Goal: Information Seeking & Learning: Learn about a topic

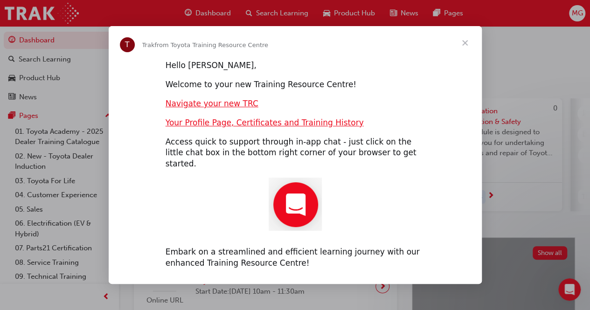
click at [461, 49] on span "Close" at bounding box center [465, 43] width 34 height 34
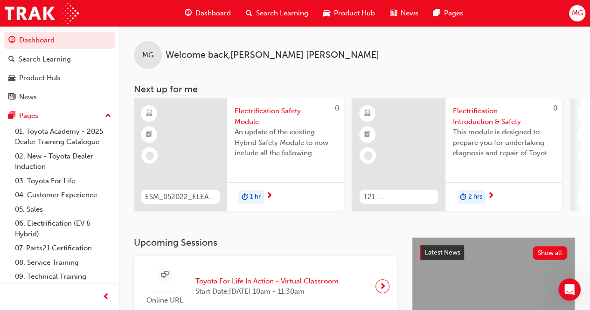
click at [210, 16] on span "Dashboard" at bounding box center [212, 13] width 35 height 11
click at [223, 13] on span "Dashboard" at bounding box center [212, 13] width 35 height 11
click at [55, 153] on link "02. New - Toyota Dealer Induction" at bounding box center [63, 161] width 104 height 25
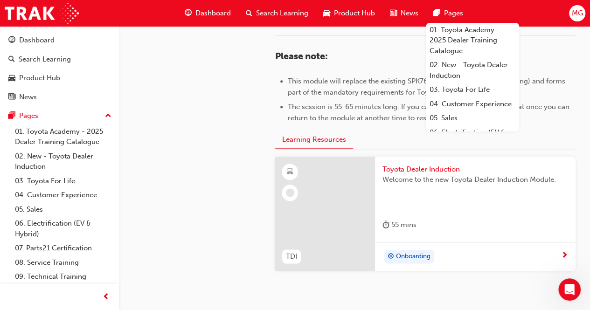
scroll to position [455, 0]
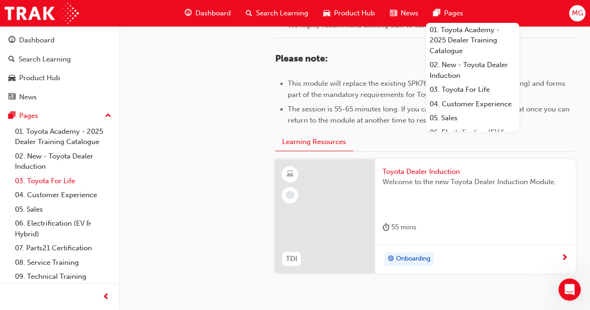
click at [61, 181] on link "03. Toyota For Life" at bounding box center [63, 181] width 104 height 14
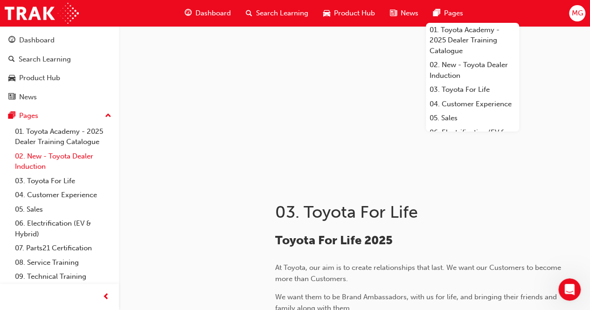
click at [64, 150] on link "02. New - Toyota Dealer Induction" at bounding box center [63, 161] width 104 height 25
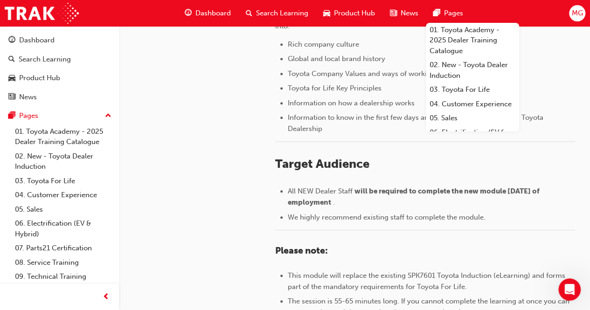
scroll to position [304, 0]
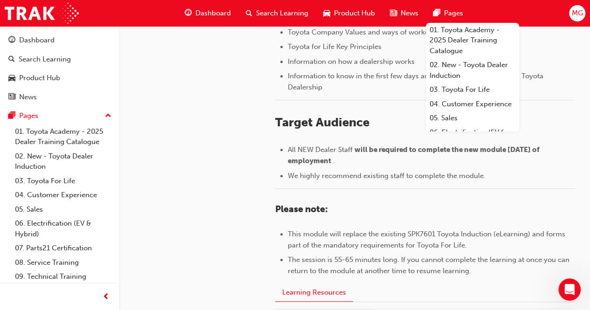
click at [390, 213] on h3 "Please note:" at bounding box center [425, 209] width 300 height 11
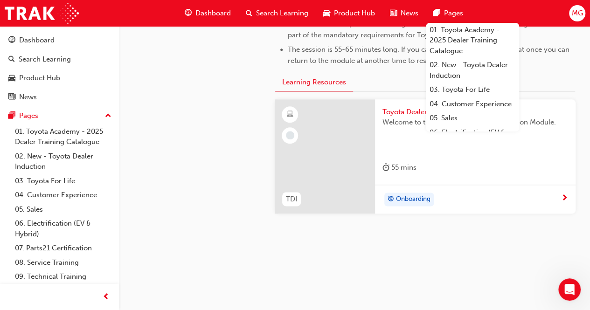
click at [508, 180] on div "Toyota Dealer Induction Welcome to the new Toyota Dealer Induction Module. 55 m…" at bounding box center [475, 141] width 201 height 85
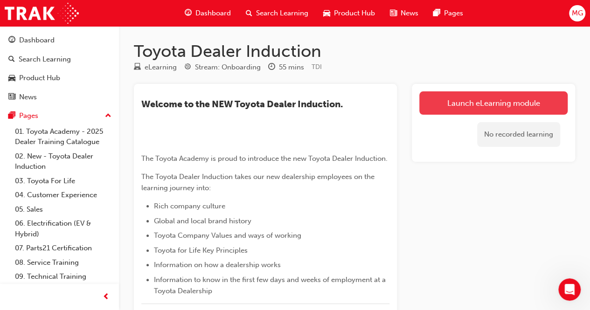
click at [474, 93] on link "Launch eLearning module" at bounding box center [493, 102] width 148 height 23
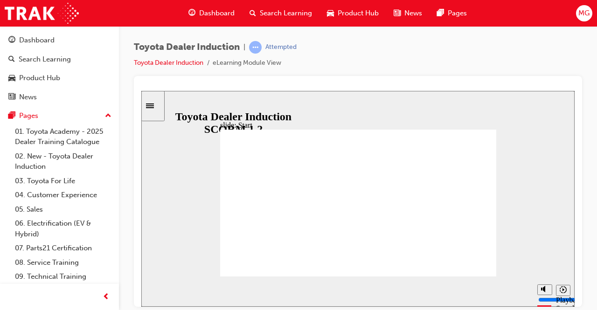
click at [578, 204] on div at bounding box center [358, 191] width 448 height 231
click at [510, 56] on div "Toyota Dealer Induction | Attempted Toyota Dealer Induction eLearning Module Vi…" at bounding box center [358, 58] width 448 height 35
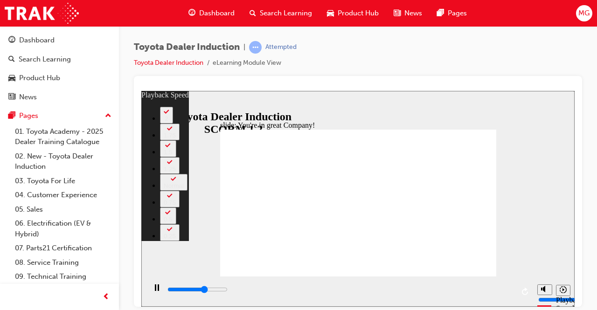
type input "4700"
type input "0"
type input "4900"
type input "0"
type input "5200"
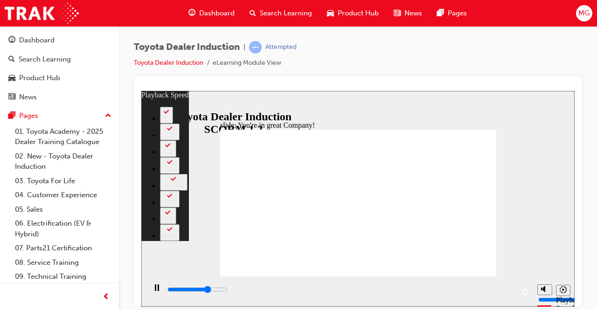
type input "1"
type input "5500"
type input "1"
type input "5700"
type input "1"
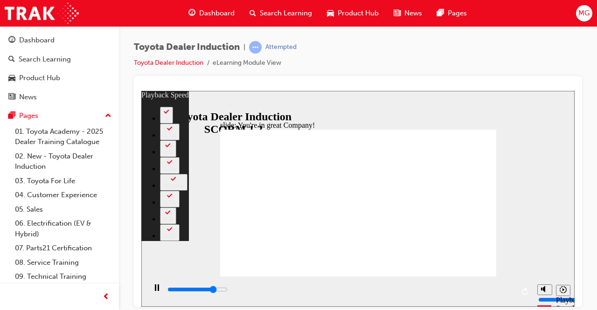
type input "6000"
type input "1"
type input "6300"
type input "2"
type input "6600"
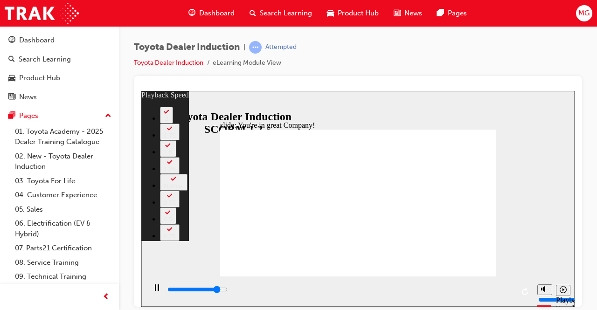
type input "2"
type input "6800"
type input "2"
type input "7100"
type input "2"
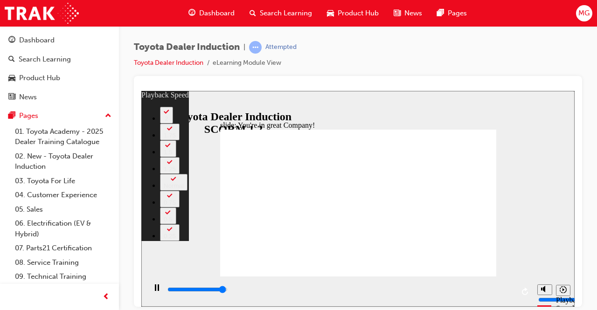
type input "7300"
type input "3"
type input "7400"
type input "3"
type input "7500"
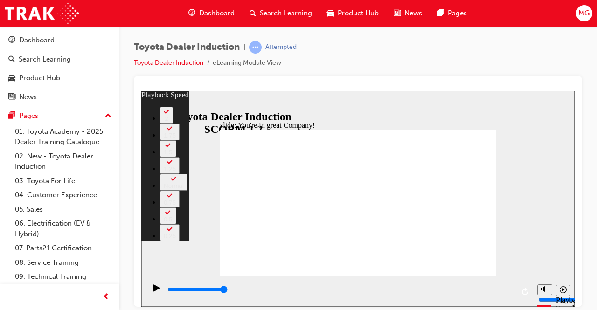
click at [176, 157] on button "1.5" at bounding box center [168, 148] width 16 height 17
type input "156"
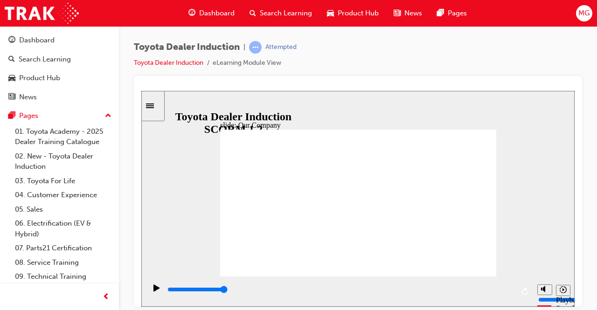
drag, startPoint x: 280, startPoint y: 245, endPoint x: 469, endPoint y: 263, distance: 190.2
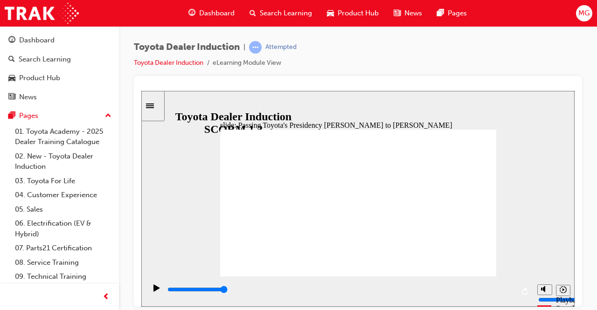
type input "5000"
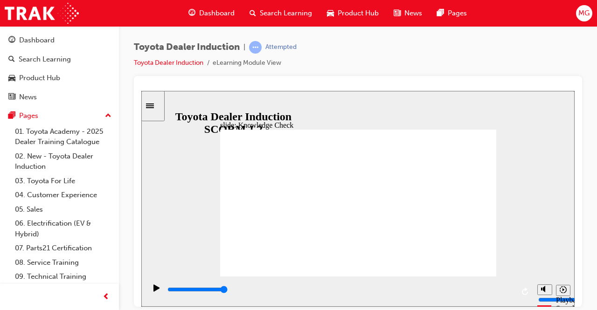
radio input "true"
type input "3800"
radio input "true"
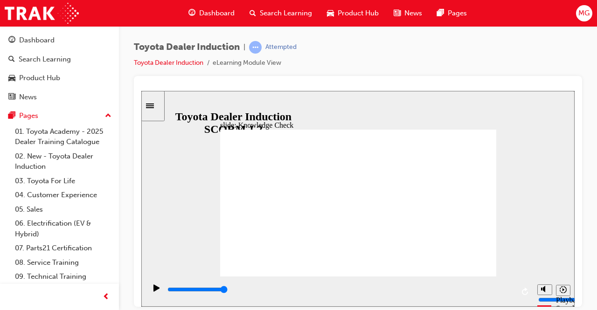
drag, startPoint x: 543, startPoint y: 252, endPoint x: 349, endPoint y: 171, distance: 210.2
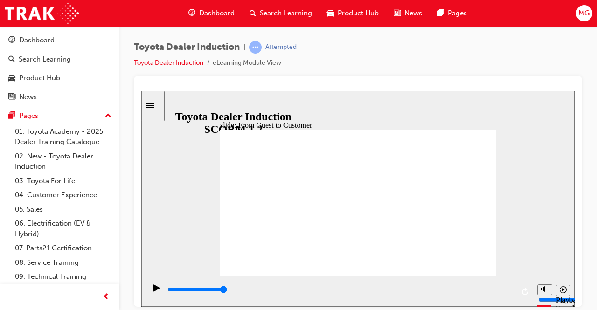
click at [562, 288] on icon "Playback speed" at bounding box center [563, 289] width 7 height 7
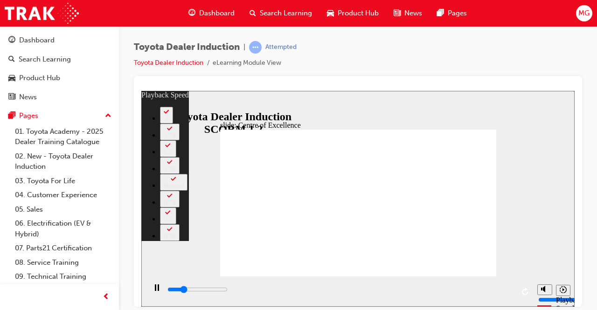
type input "3700"
type input "0"
type input "4100"
type input "0"
type input "4400"
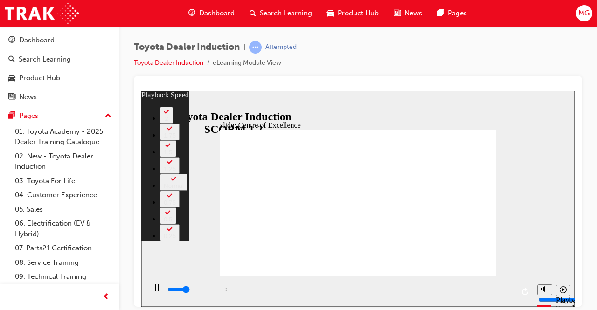
type input "1"
type input "4800"
type input "1"
type input "5200"
type input "2"
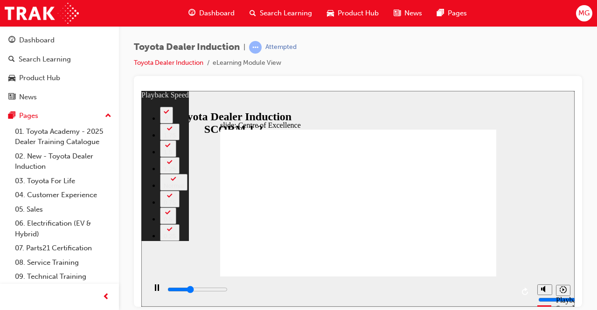
type input "5600"
type input "2"
type input "5700"
type input "2"
type input "6000"
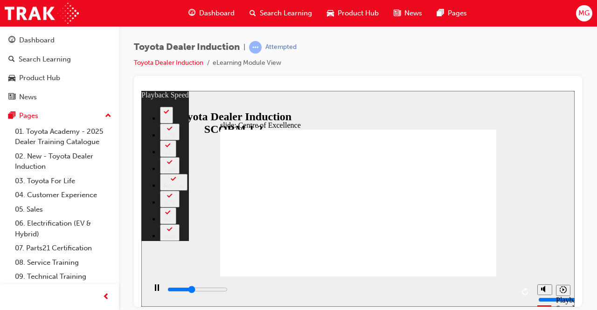
type input "2"
type input "6500"
type input "3"
type input "6500"
type input "3"
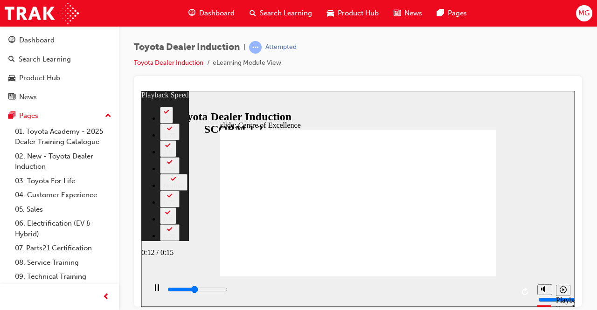
type input "6900"
type input "3"
type input "7300"
type input "4"
type input "7600"
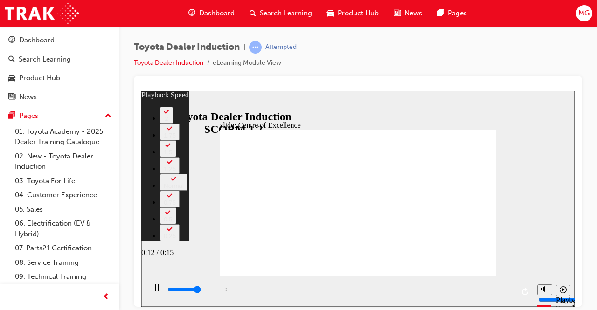
type input "4"
type input "8000"
type input "4"
type input "8200"
type input "4"
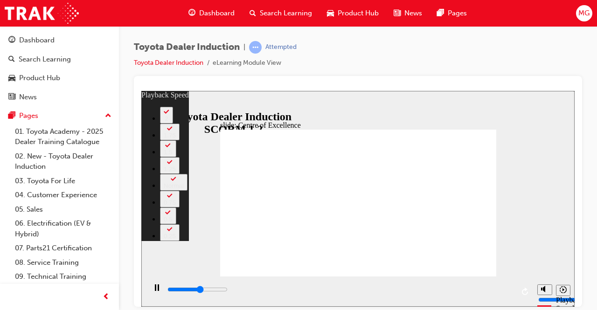
type input "8400"
type input "5"
type input "8800"
type input "5"
type input "9200"
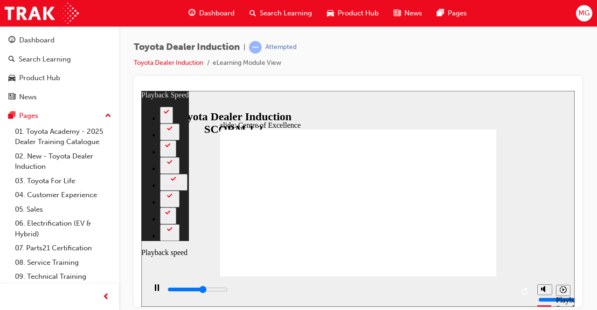
type input "6"
type input "9600"
type input "6"
type input "10000"
type input "6"
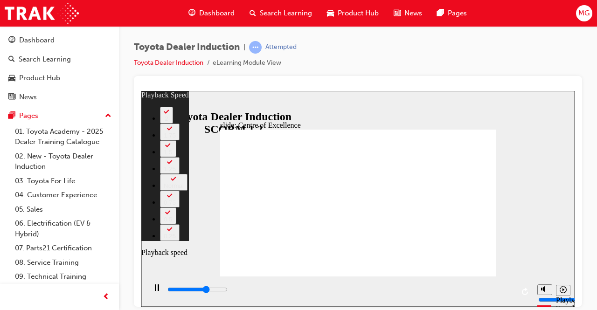
click at [564, 293] on icon "Playback speed" at bounding box center [563, 289] width 7 height 7
type input "10400"
type input "7"
type input "10900"
type input "7"
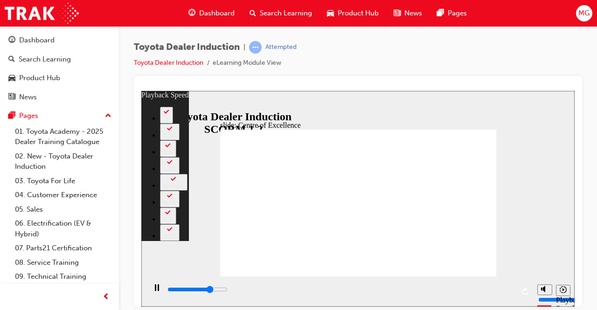
type input "11300"
type input "8"
type input "11700"
type input "8"
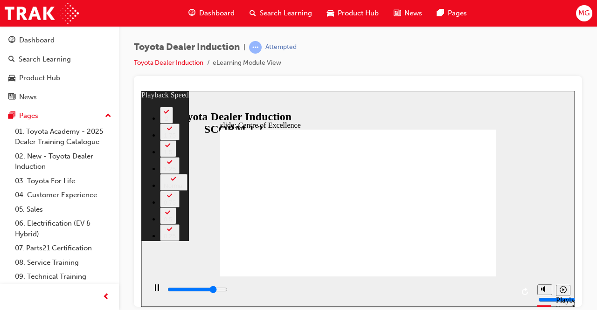
type input "12200"
type input "9"
type input "12700"
type input "9"
type input "13200"
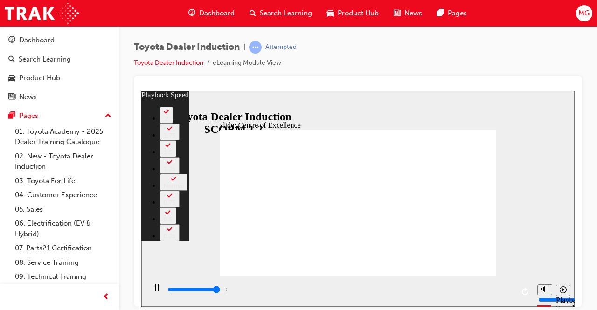
type input "10"
type input "13800"
type input "10"
type input "14300"
type input "11"
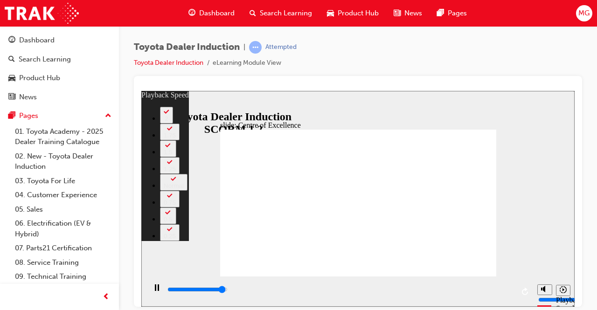
type input "14800"
type input "11"
type input "15300"
type input "248"
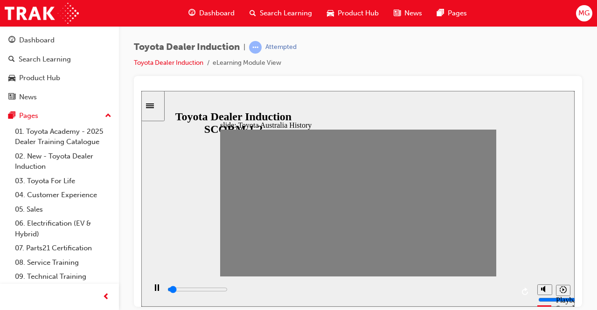
drag, startPoint x: 229, startPoint y: 206, endPoint x: 499, endPoint y: 210, distance: 270.6
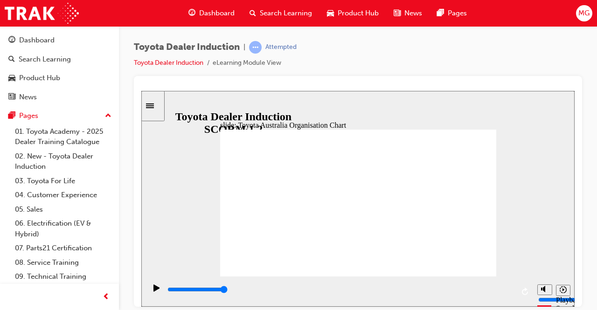
type input "5000"
radio input "true"
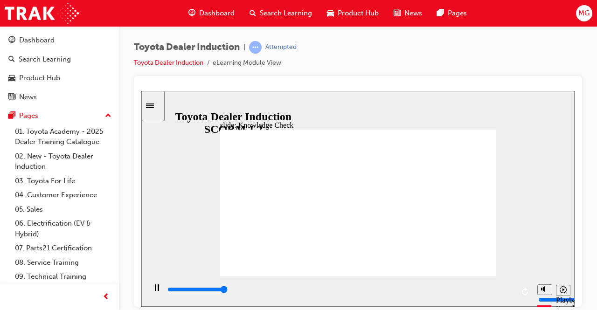
type input "5000"
radio input "true"
type input "5000"
radio input "true"
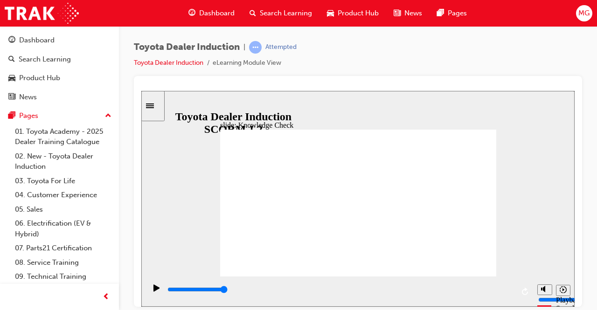
click at [565, 293] on icon "Playback speed" at bounding box center [563, 289] width 7 height 7
type input "9200"
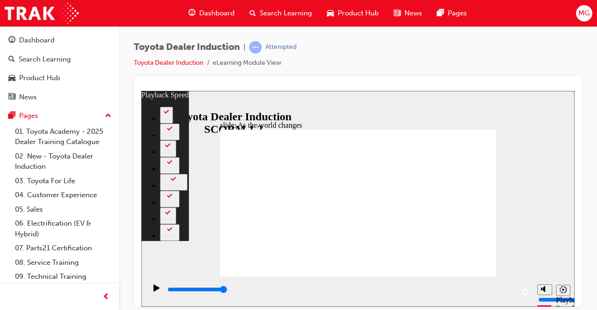
type input "128"
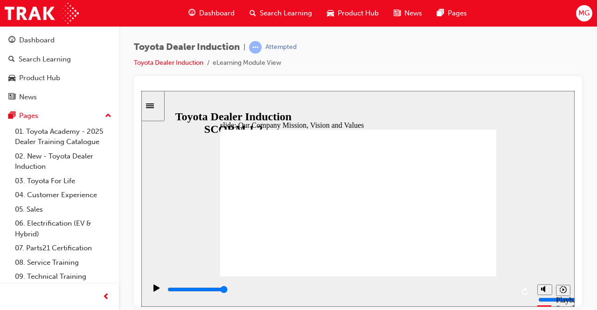
type input "5000"
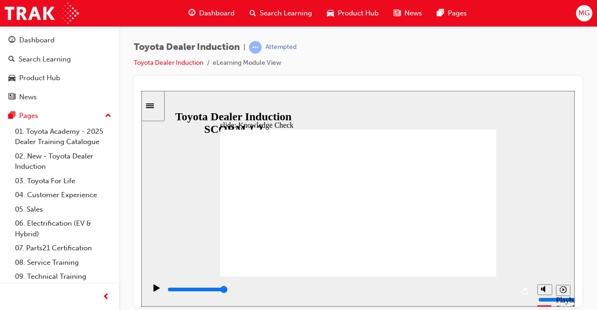
type input "E"
type input "Ex"
type input "Exc"
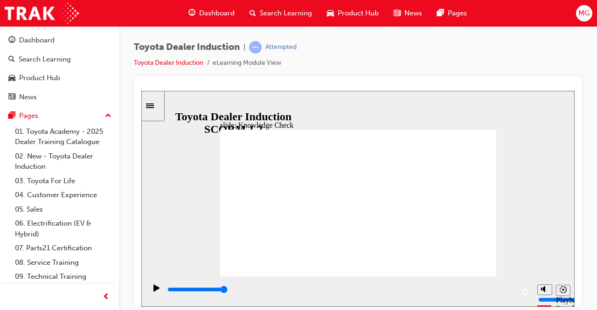
type input "Exc"
type input "Ex"
type input "E"
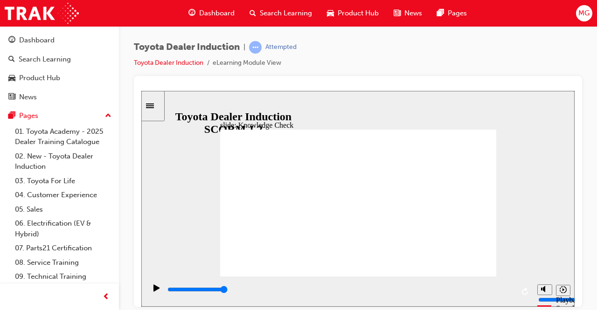
type input "H"
type input "Ha"
type input "Hap"
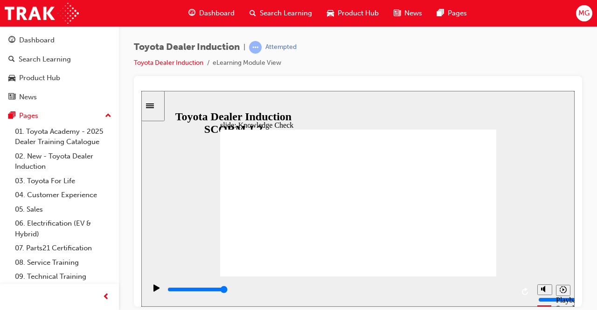
type input "Hap"
type input "Happ"
type input "Happi"
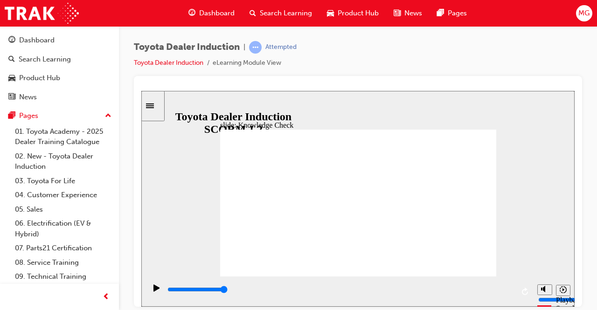
type input "Happin"
type input "Happine"
type input "Happines"
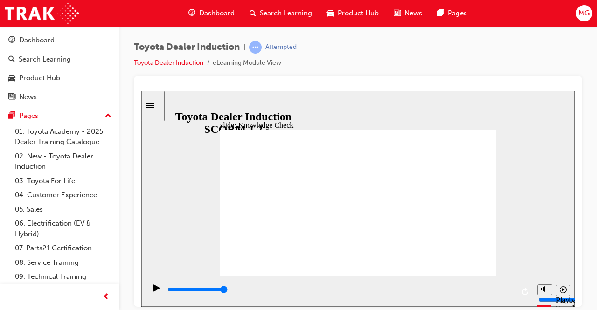
type input "Happines"
type input "Happiness"
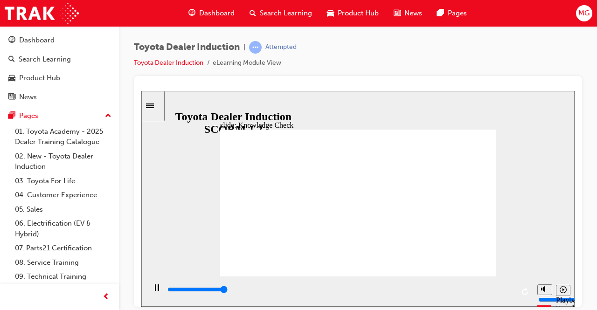
type input "5000"
type input "f"
type input "fr"
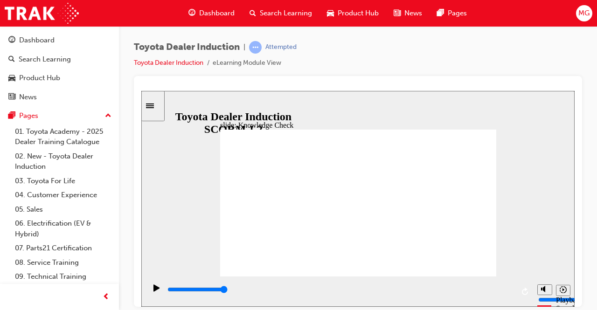
type input "fre"
type input "free"
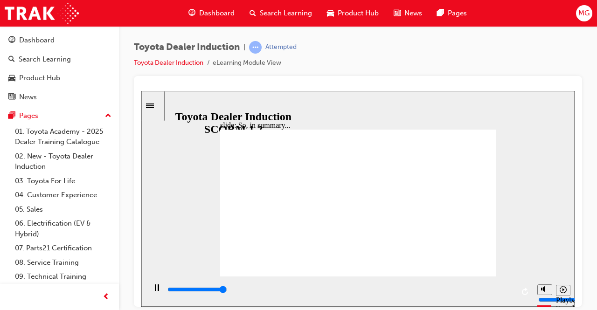
type input "6500"
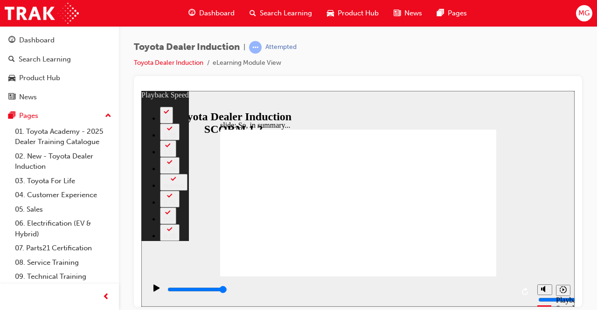
type input "128"
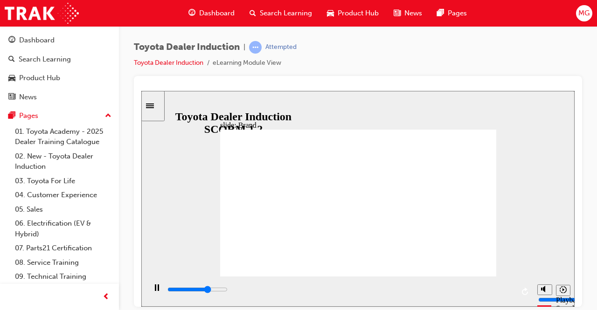
click at [513, 287] on div "playback controls" at bounding box center [341, 290] width 348 height 10
click at [511, 285] on div "playback controls" at bounding box center [341, 292] width 348 height 14
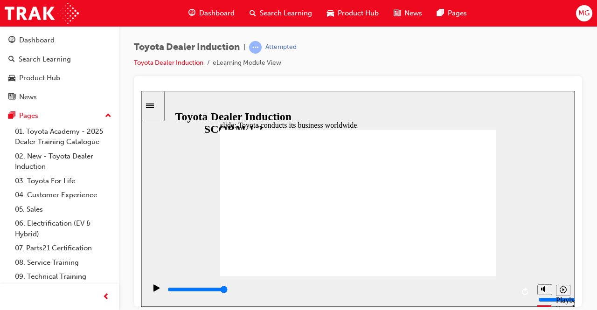
click at [509, 289] on div "playback controls" at bounding box center [341, 290] width 348 height 10
type input "8400"
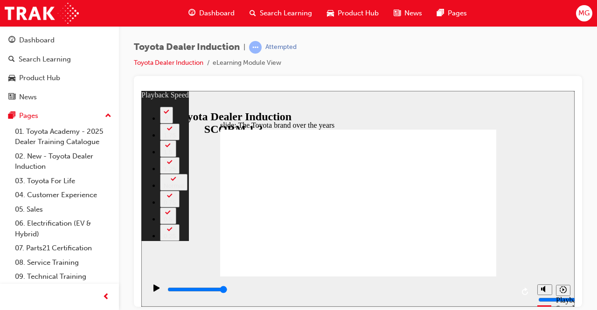
type input "165"
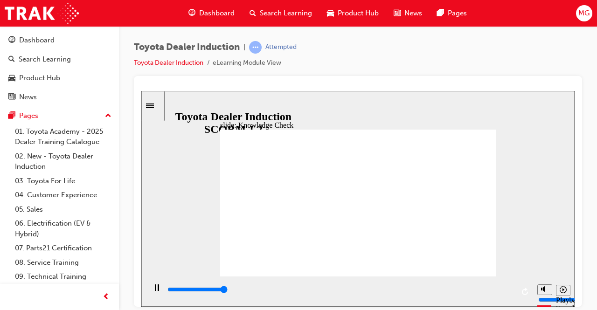
type input "5000"
radio input "true"
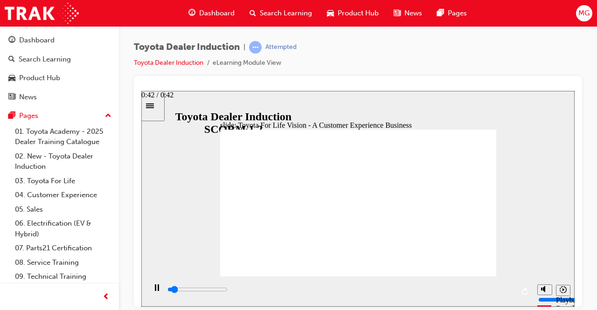
click at [511, 290] on div "playback controls" at bounding box center [341, 290] width 348 height 10
click at [511, 294] on div "playback controls" at bounding box center [341, 290] width 348 height 10
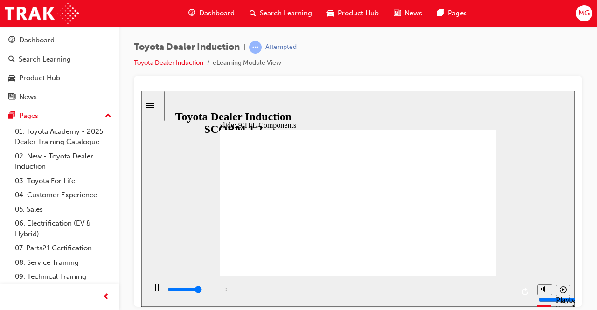
type input "13500"
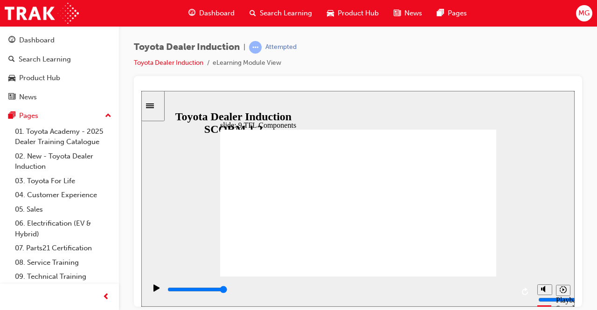
click at [510, 288] on div "playback controls" at bounding box center [341, 290] width 348 height 10
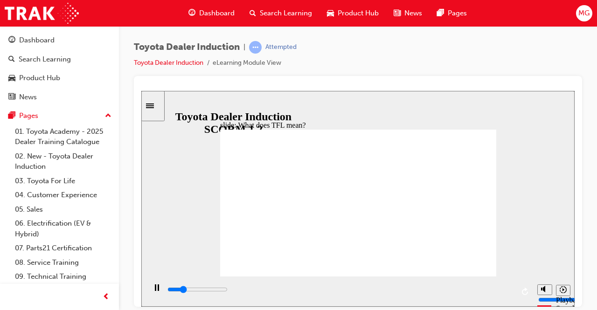
click at [517, 292] on div "playback controls" at bounding box center [339, 291] width 387 height 30
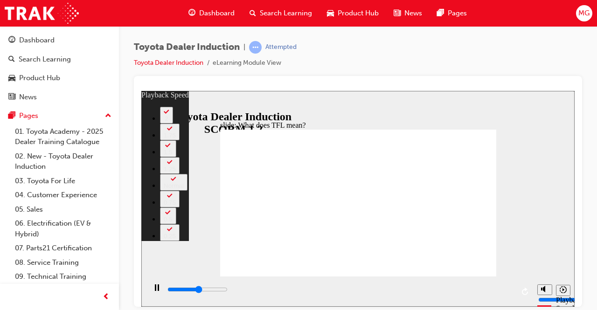
type input "5700"
type input "0"
type input "6100"
type input "1"
type input "6500"
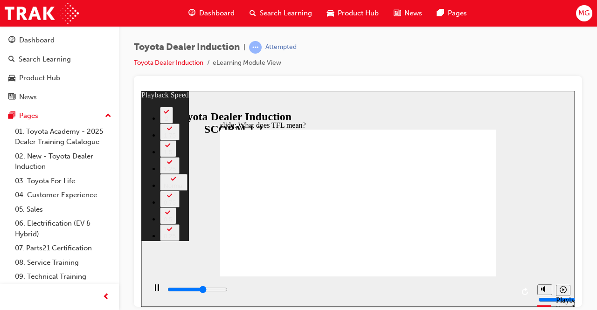
type input "1"
type input "6900"
type input "2"
type input "7300"
type input "2"
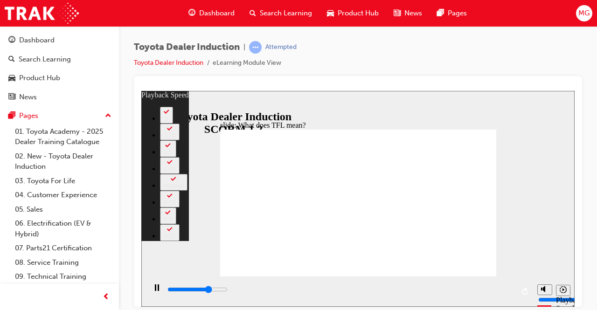
type input "7700"
type input "2"
type input "8100"
type input "3"
type input "8500"
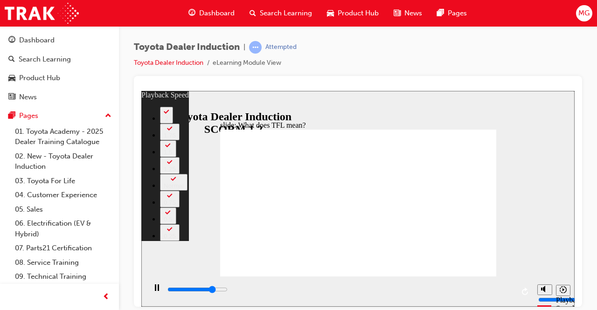
type input "3"
type input "8900"
type input "4"
type input "9300"
type input "4"
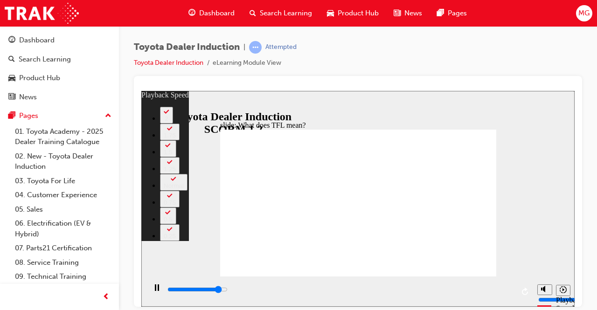
type input "9700"
type input "4"
type input "10100"
type input "5"
type input "10200"
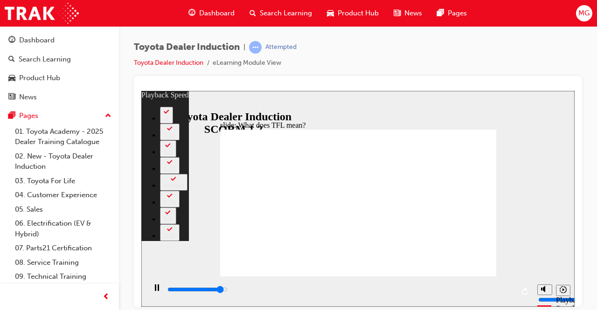
type input "134"
type input "10200"
type input "134"
type input "10400"
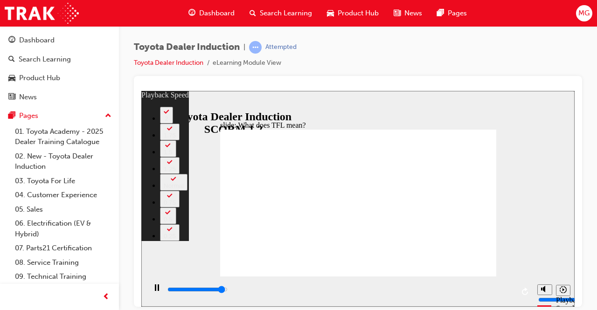
type input "134"
type input "10800"
type input "134"
type input "10800"
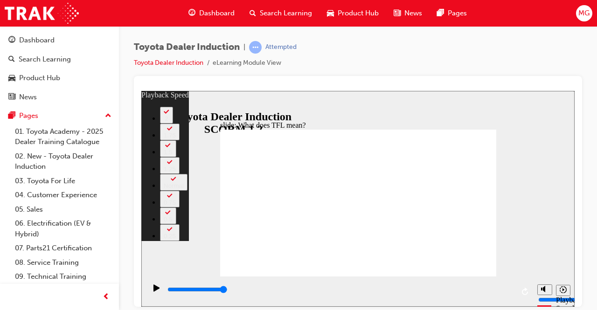
type input "139"
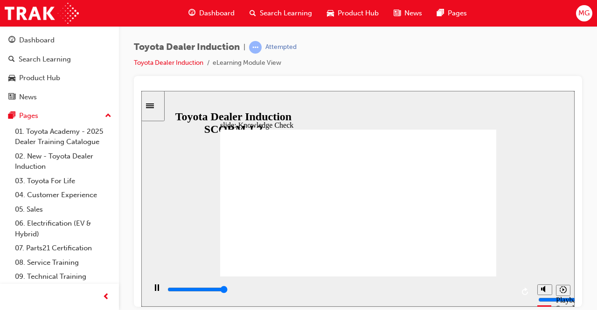
type input "5000"
radio input "true"
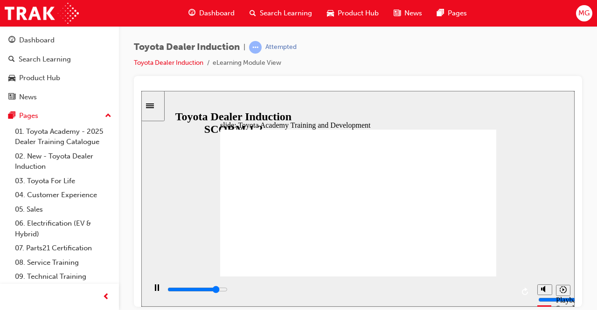
click at [228, 291] on input "slide progress" at bounding box center [197, 288] width 60 height 7
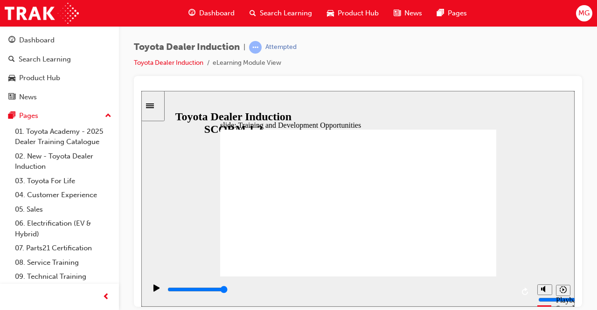
click at [228, 292] on input "slide progress" at bounding box center [197, 288] width 60 height 7
type input "5000"
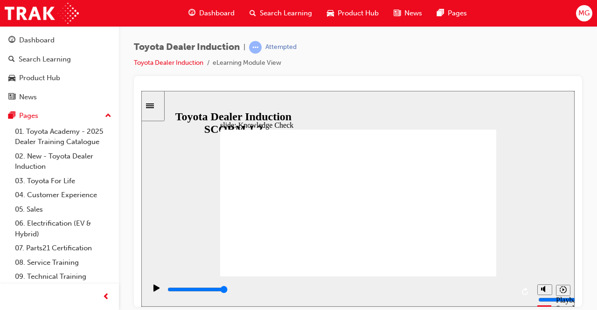
radio input "true"
type input "5000"
radio input "true"
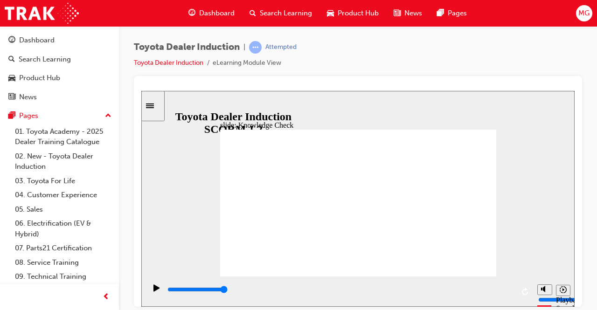
click at [228, 291] on input "slide progress" at bounding box center [197, 288] width 60 height 7
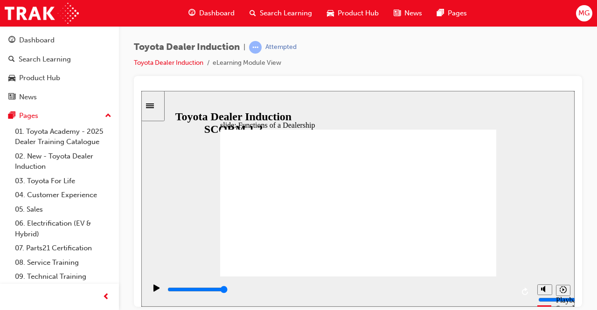
click at [507, 292] on div "playback controls" at bounding box center [341, 290] width 348 height 10
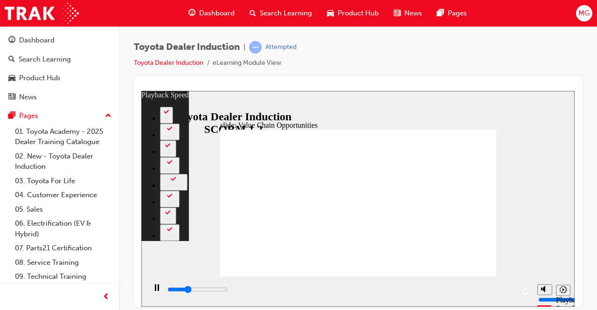
type input "3600"
type input "0"
type input "3900"
type input "0"
type input "4300"
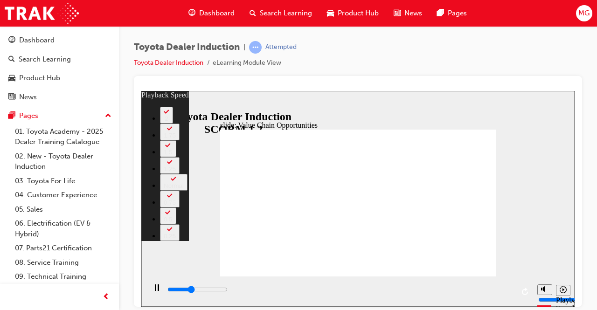
type input "1"
type input "4700"
type input "1"
type input "5100"
type input "2"
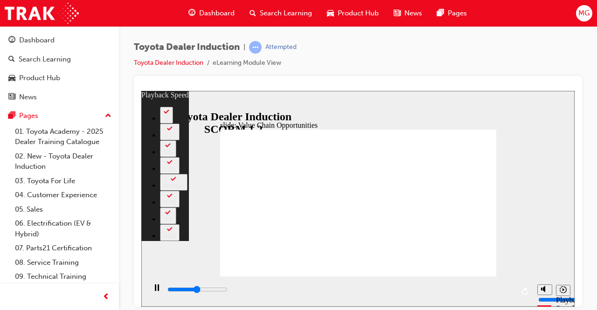
type input "5500"
type input "2"
type input "5900"
type input "2"
type input "6300"
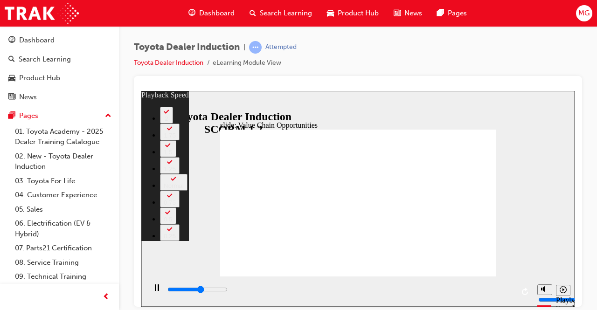
type input "3"
type input "6700"
type input "3"
type input "7100"
type input "4"
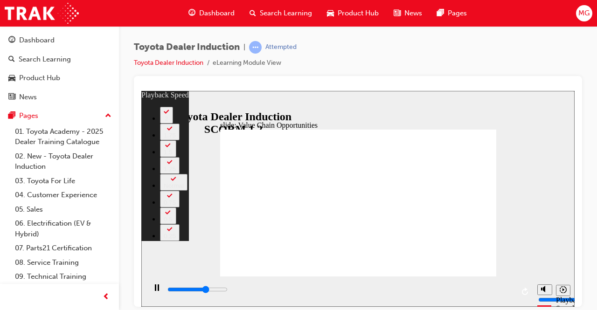
type input "7500"
type input "4"
type input "7900"
type input "4"
type input "8300"
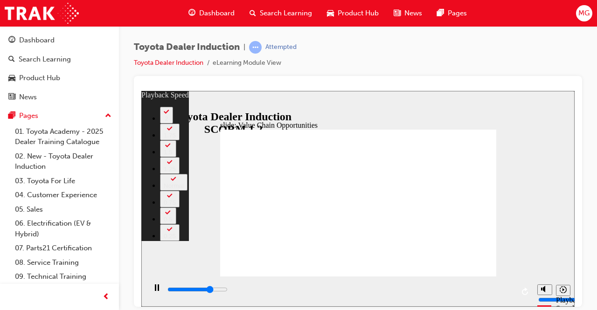
type input "5"
type input "8700"
type input "5"
type input "9100"
type input "6"
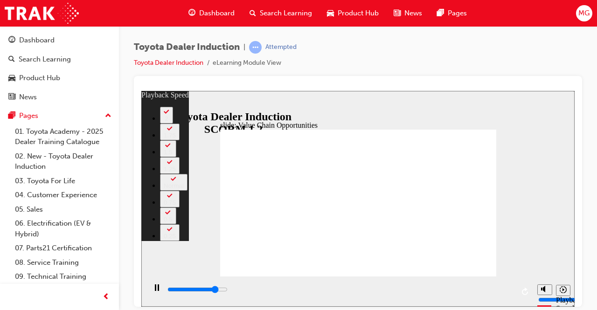
type input "9500"
type input "6"
type input "9900"
type input "6"
type input "10300"
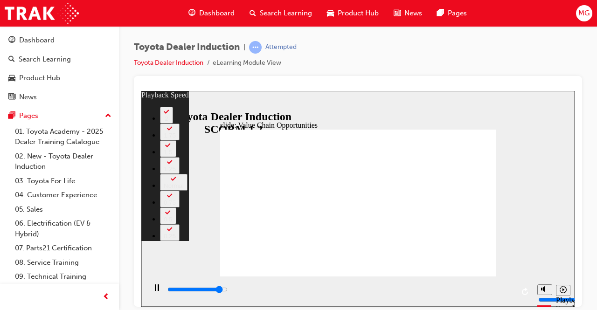
type input "7"
type input "10700"
type input "7"
type input "11100"
type input "8"
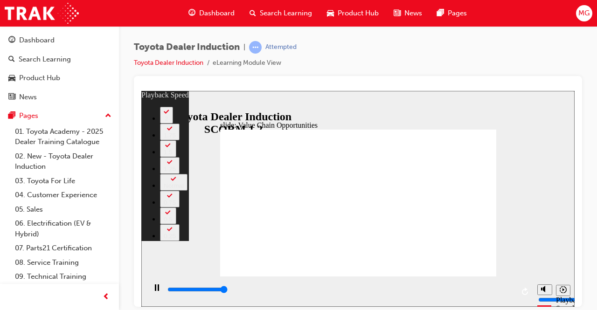
type input "11300"
type input "64"
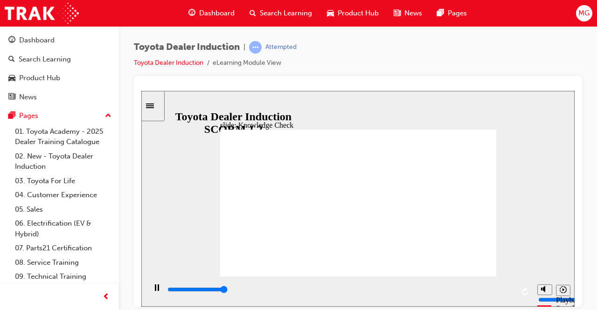
type input "5000"
radio input "false"
radio input "true"
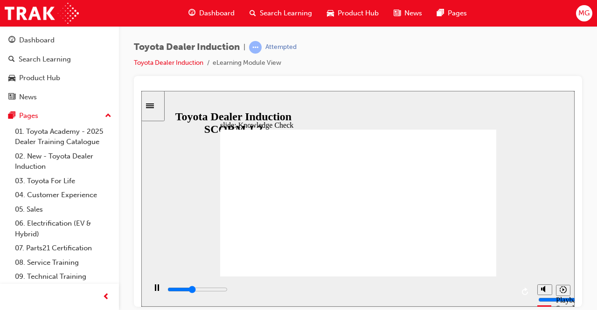
type input "2000"
radio input "true"
type input "5000"
radio input "false"
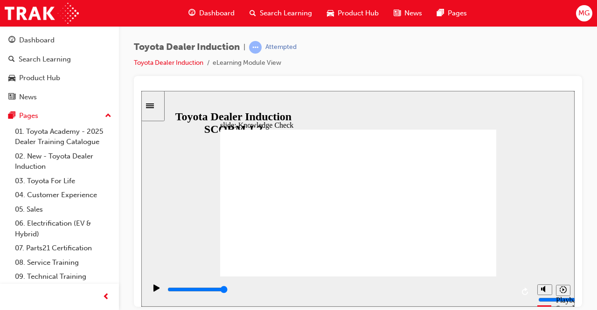
radio input "true"
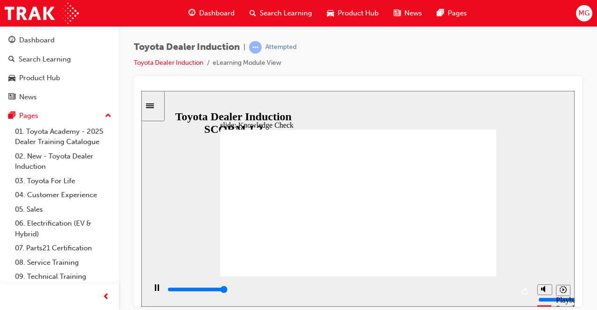
type input "5000"
type input "T"
type input "To"
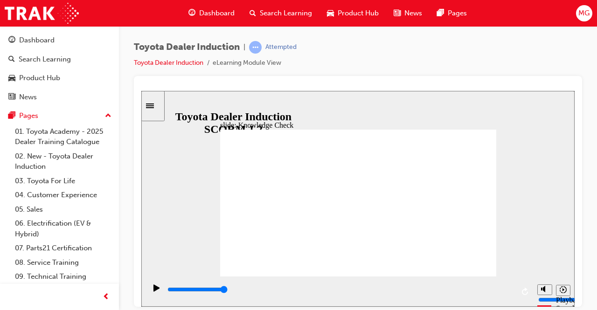
type input "Toy"
type input "Toyo"
type input "Toyot"
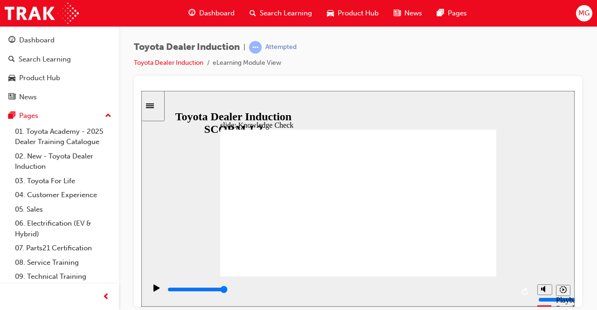
type input "Toyot"
type input "Toyota"
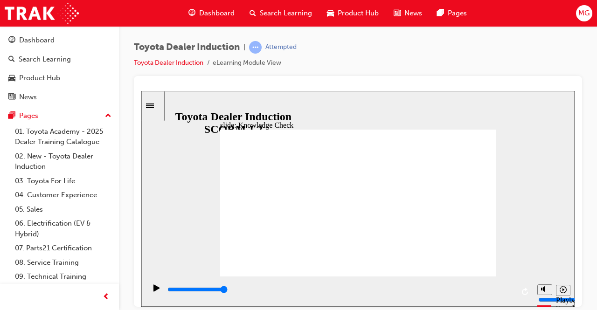
type input "Toyota E"
type input "Toyota En"
type input "Toyota Eng"
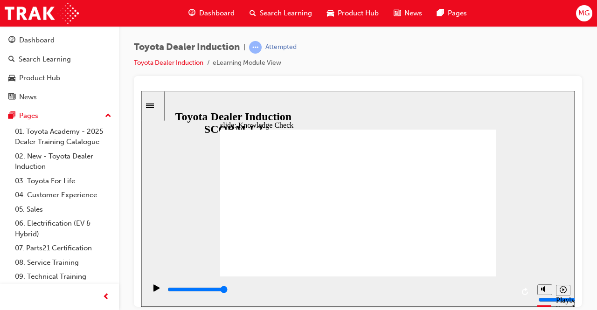
type input "Toyota Eng"
type input "Toyota Enga"
type input "Toyota Engag"
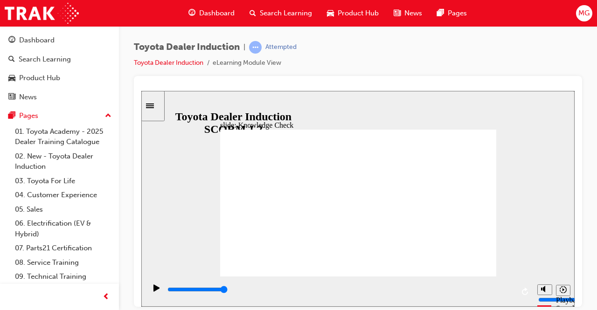
type input "Toyota Engage"
type input "Toyota Engage A"
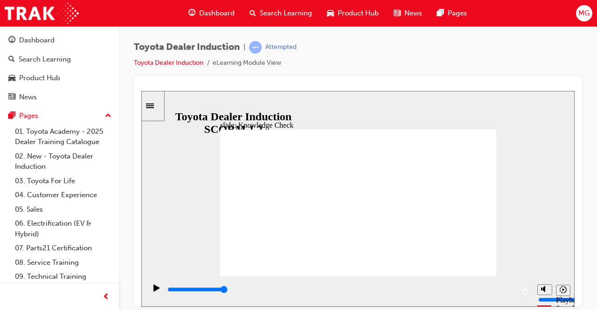
type input "Toyota Engage A"
type input "Toyota Engage Ap"
type input "Toyota Engage App"
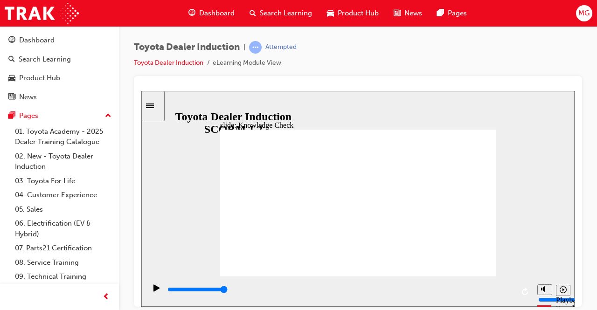
type input "Toyota Engage App"
drag, startPoint x: 513, startPoint y: 286, endPoint x: 278, endPoint y: 242, distance: 239.3
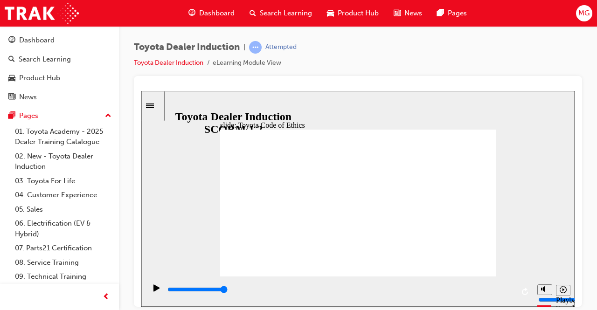
drag, startPoint x: 448, startPoint y: 217, endPoint x: 470, endPoint y: 250, distance: 39.2
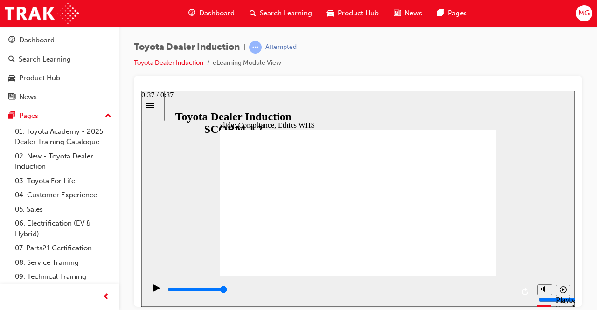
click at [510, 295] on div "playback controls" at bounding box center [341, 290] width 348 height 10
type input "3800"
checkbox input "true"
type input "5000"
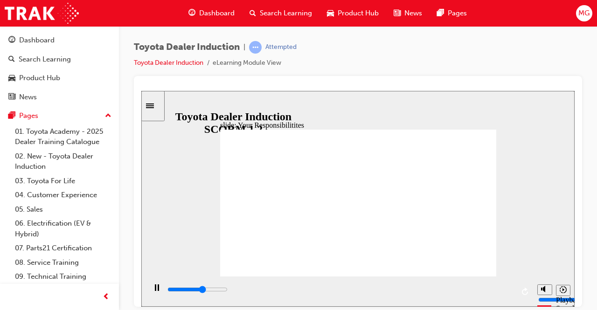
checkbox input "true"
type input "6000"
checkbox input "true"
drag, startPoint x: 244, startPoint y: 181, endPoint x: 244, endPoint y: 189, distance: 8.4
type input "7100"
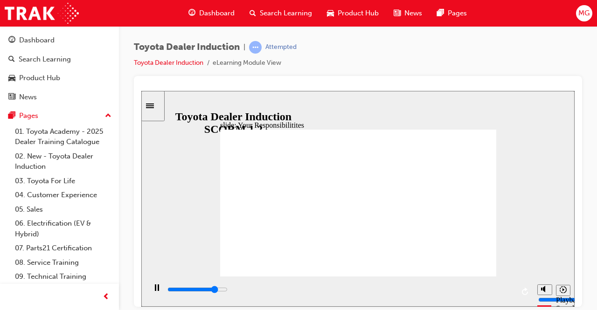
checkbox input "true"
type input "8000"
checkbox input "true"
type input "8400"
checkbox input "true"
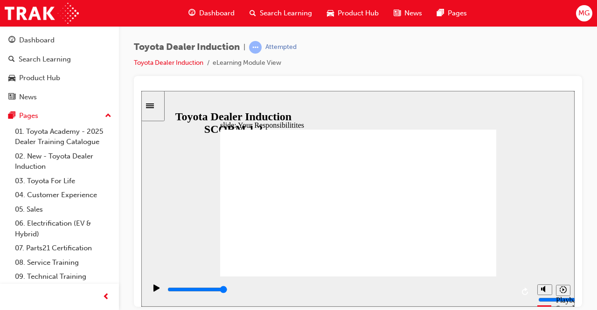
drag, startPoint x: 246, startPoint y: 219, endPoint x: 246, endPoint y: 230, distance: 11.2
checkbox input "true"
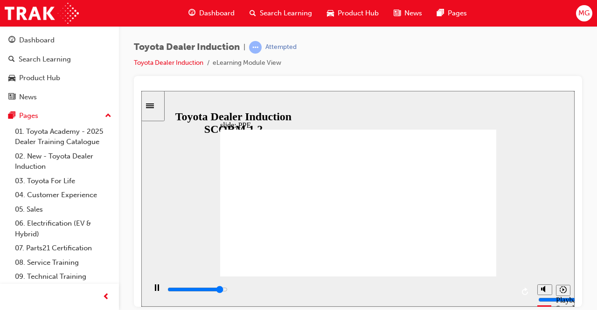
click at [506, 290] on div "playback controls" at bounding box center [341, 290] width 348 height 10
type input "5000"
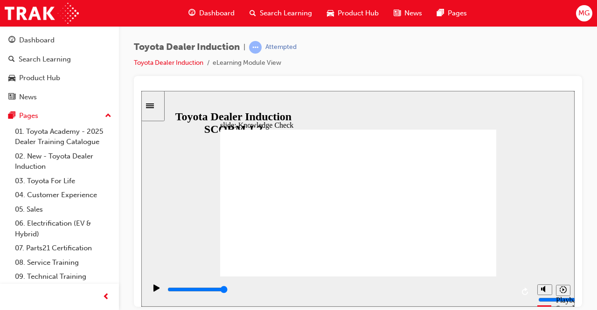
checkbox input "true"
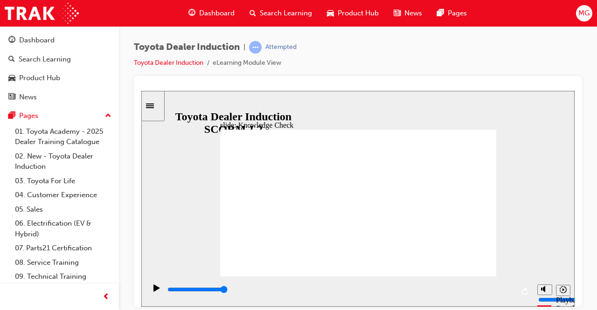
drag, startPoint x: 307, startPoint y: 247, endPoint x: 307, endPoint y: 256, distance: 8.4
checkbox input "true"
type input "5000"
radio input "true"
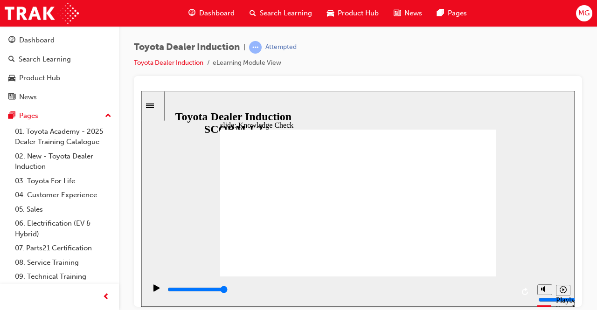
type input "4900"
checkbox input "true"
type input "5000"
checkbox input "true"
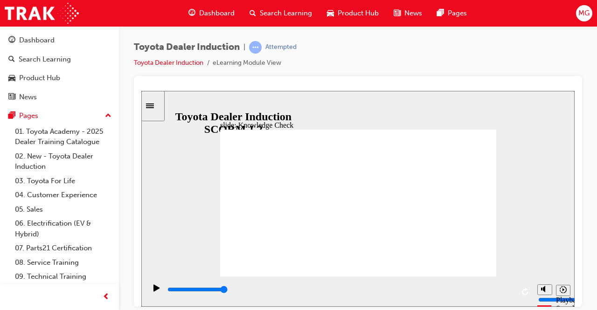
checkbox input "true"
checkbox input "false"
type input "5000"
checkbox input "true"
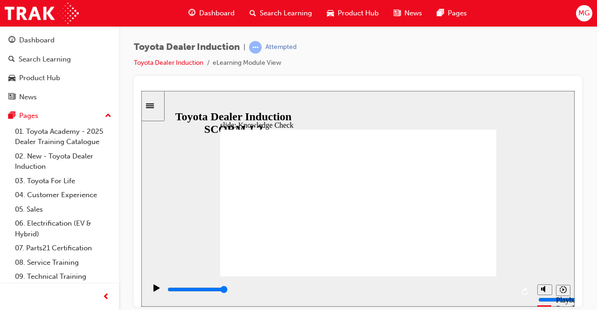
checkbox input "true"
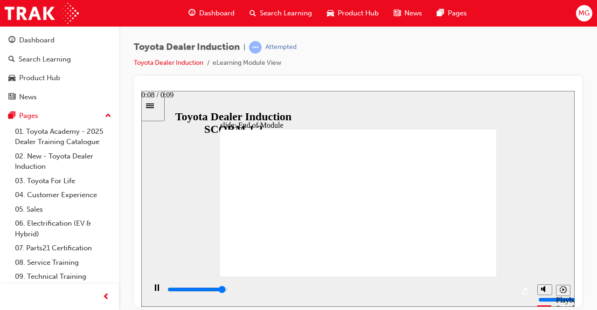
click at [502, 287] on div "playback controls" at bounding box center [341, 290] width 348 height 10
type input "9900"
click at [73, 181] on link "03. Toyota For Life" at bounding box center [63, 181] width 104 height 14
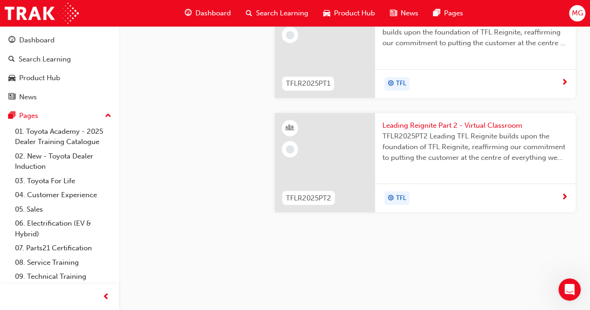
scroll to position [995, 0]
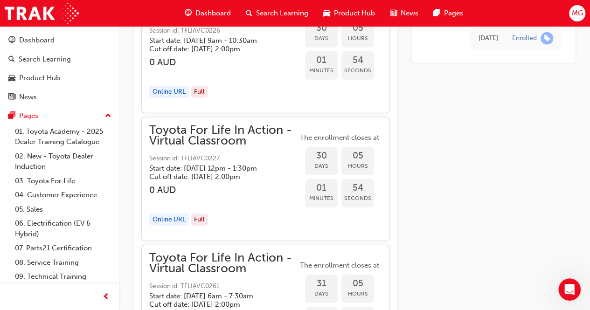
scroll to position [8474, 0]
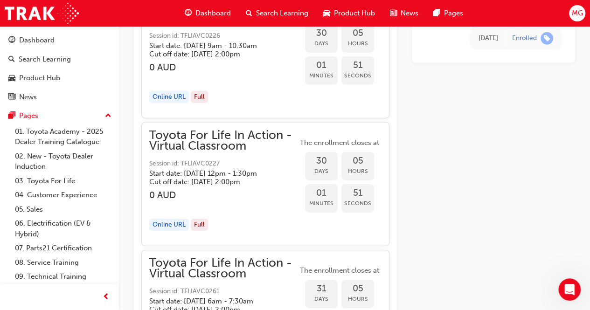
drag, startPoint x: 238, startPoint y: 149, endPoint x: 198, endPoint y: 136, distance: 42.2
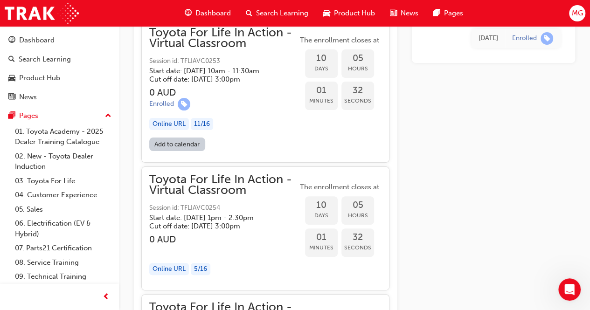
scroll to position [3576, 0]
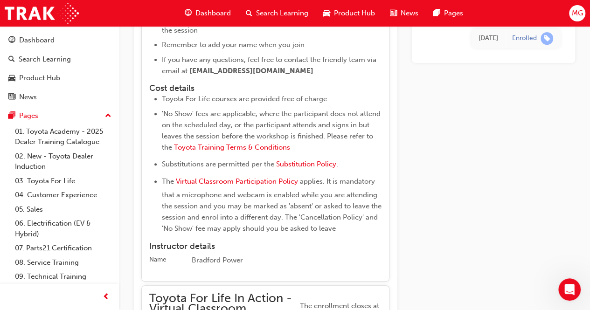
scroll to position [3679, 0]
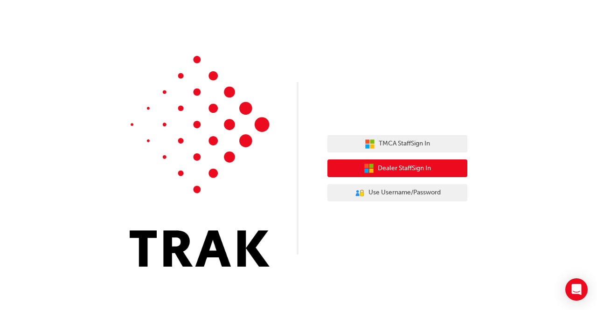
click at [379, 166] on span "Dealer Staff Sign In" at bounding box center [404, 168] width 53 height 11
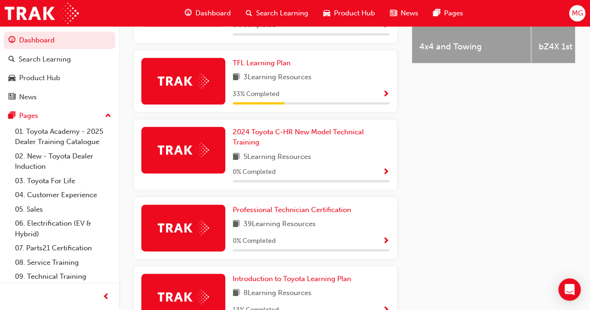
scroll to position [513, 0]
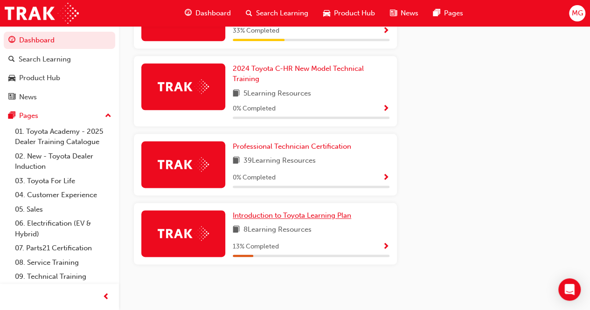
click at [314, 219] on span "Introduction to Toyota Learning Plan" at bounding box center [292, 215] width 118 height 8
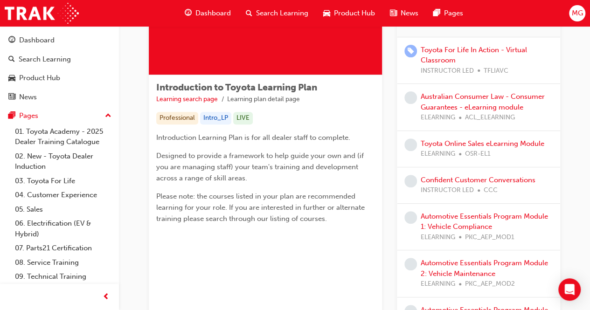
scroll to position [118, 0]
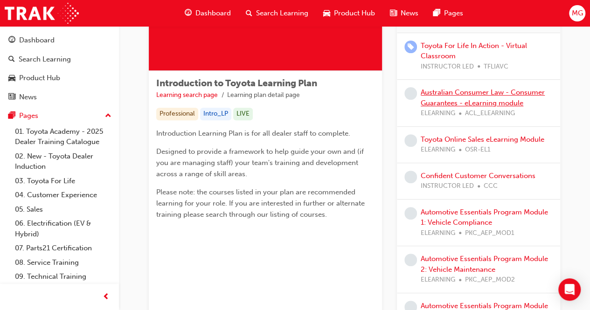
click at [486, 101] on link "Australian Consumer Law - Consumer Guarantees - eLearning module" at bounding box center [483, 97] width 124 height 19
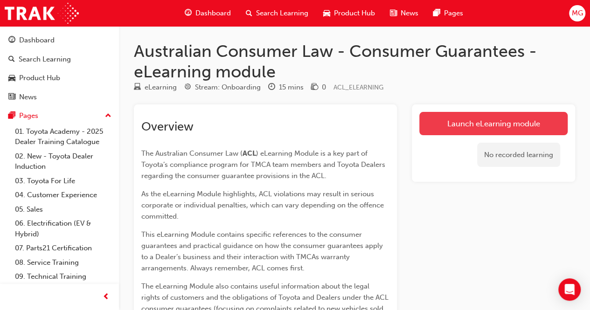
click at [484, 120] on link "Launch eLearning module" at bounding box center [493, 123] width 148 height 23
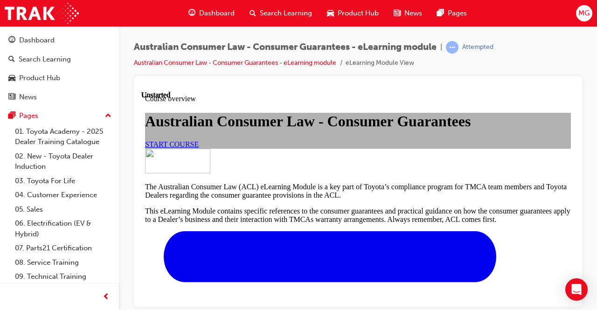
click at [199, 148] on link "START COURSE" at bounding box center [172, 144] width 54 height 8
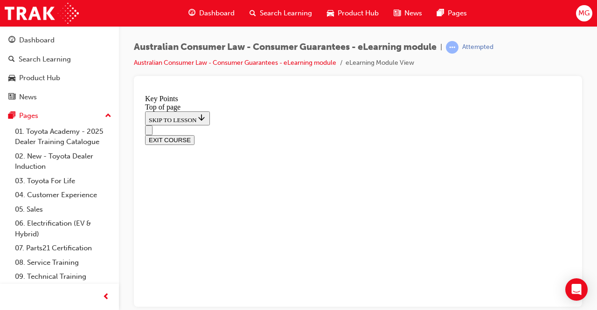
scroll to position [519, 0]
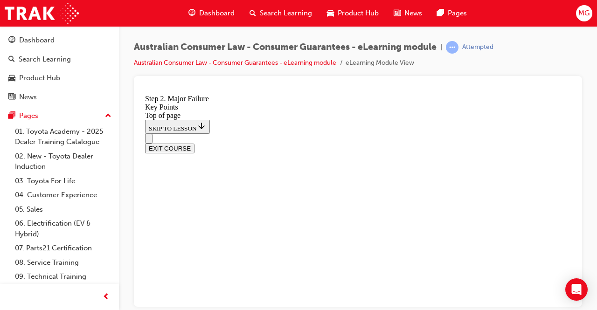
scroll to position [1458, 0]
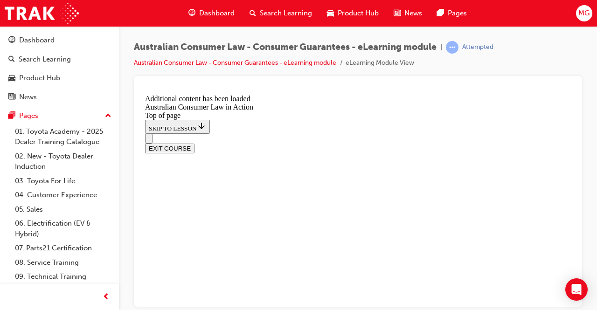
scroll to position [603, 0]
drag, startPoint x: 374, startPoint y: 242, endPoint x: 334, endPoint y: 224, distance: 44.3
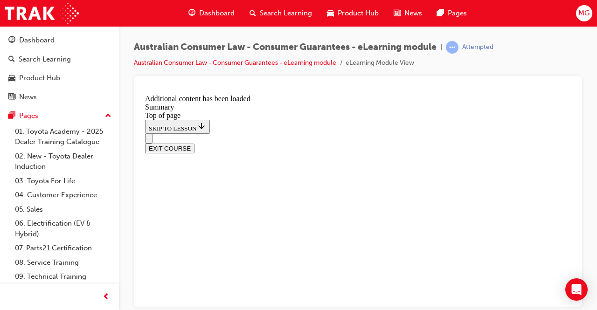
scroll to position [433, 0]
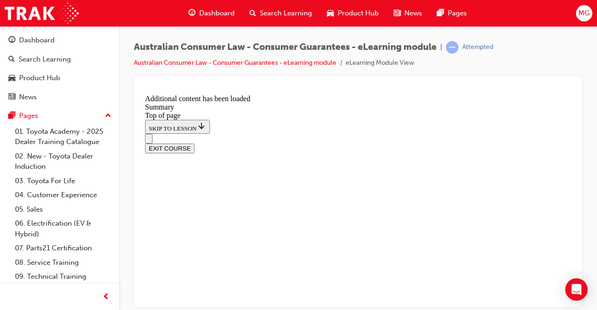
click at [206, 90] on div at bounding box center [357, 86] width 433 height 7
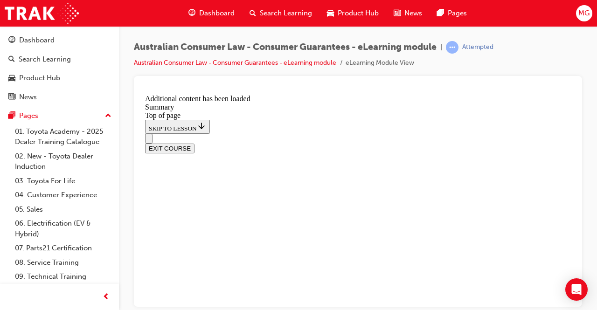
scroll to position [761, 0]
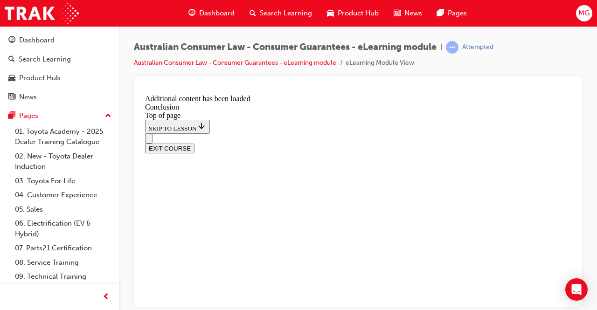
scroll to position [187, 0]
click at [195, 143] on button "EXIT COURSE" at bounding box center [169, 148] width 49 height 10
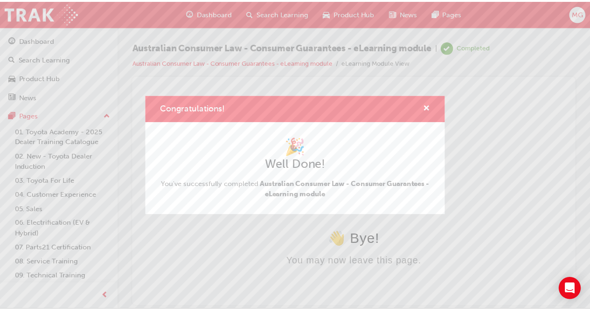
scroll to position [0, 0]
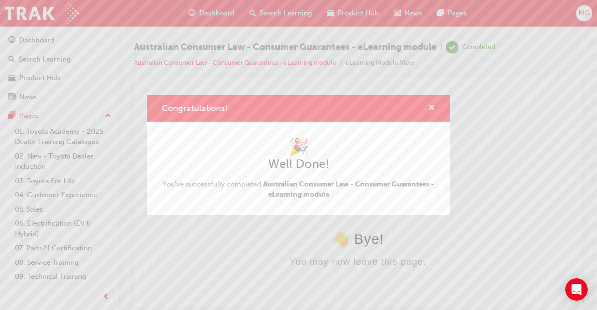
click at [433, 104] on span "cross-icon" at bounding box center [431, 108] width 7 height 8
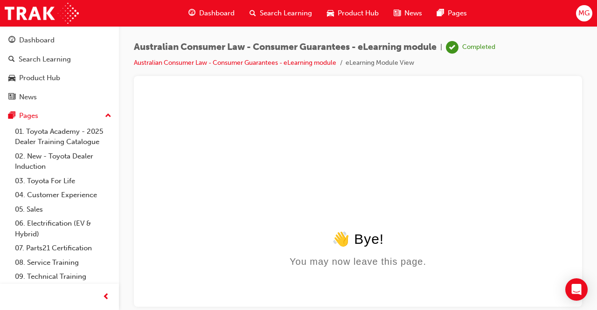
click at [426, 189] on html "👋 Bye! You may now leave this page." at bounding box center [357, 180] width 433 height 180
click at [223, 11] on span "Dashboard" at bounding box center [216, 13] width 35 height 11
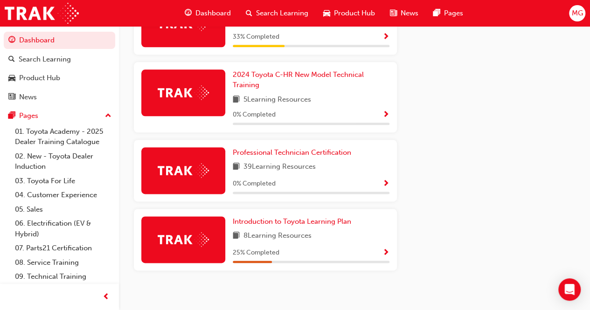
scroll to position [513, 0]
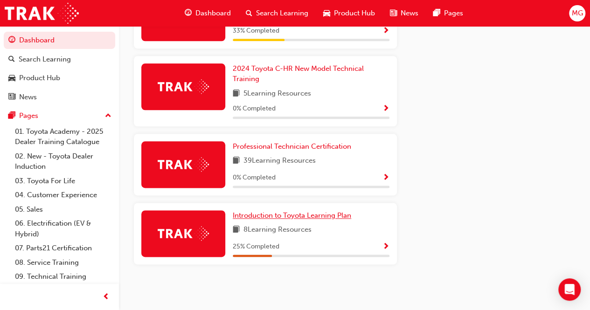
click at [336, 212] on span "Introduction to Toyota Learning Plan" at bounding box center [292, 215] width 118 height 8
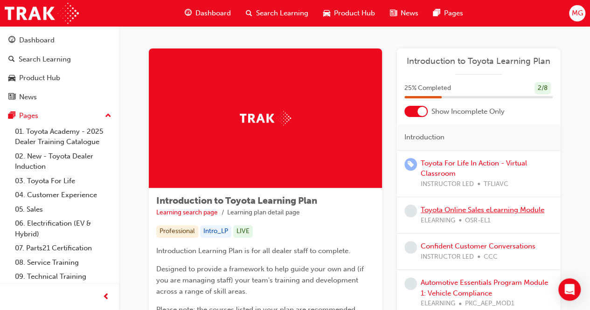
click at [482, 209] on link "Toyota Online Sales eLearning Module" at bounding box center [483, 210] width 124 height 8
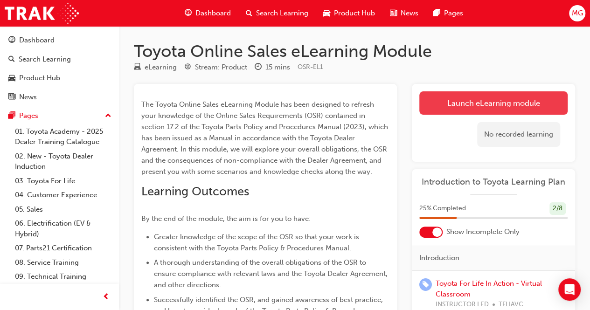
click at [510, 100] on link "Launch eLearning module" at bounding box center [493, 102] width 148 height 23
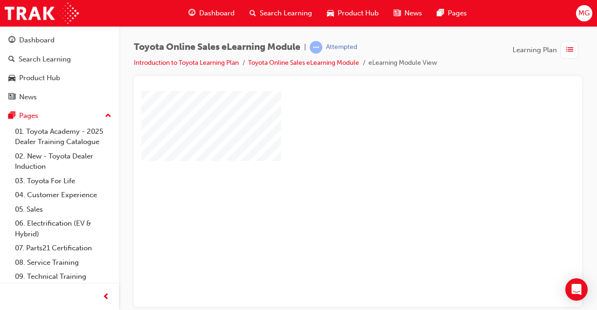
scroll to position [0, 0]
click at [369, 165] on div at bounding box center [458, 258] width 634 height 336
click at [331, 171] on div "play" at bounding box center [331, 171] width 0 height 0
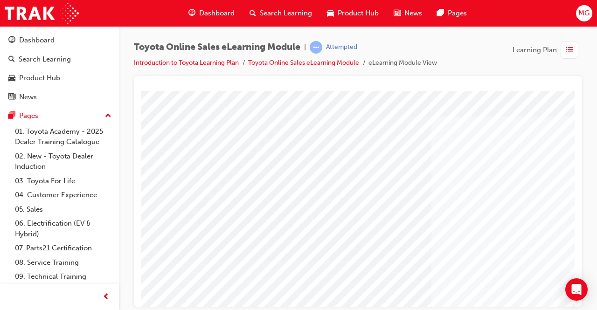
scroll to position [141, 0]
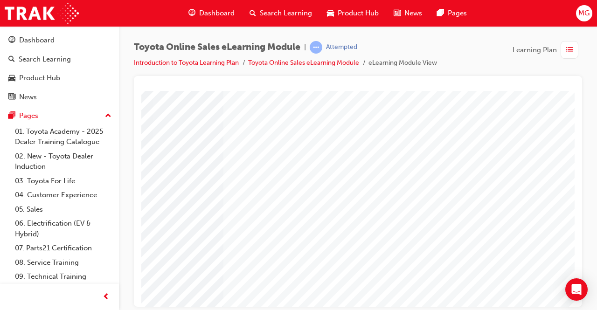
scroll to position [141, 207]
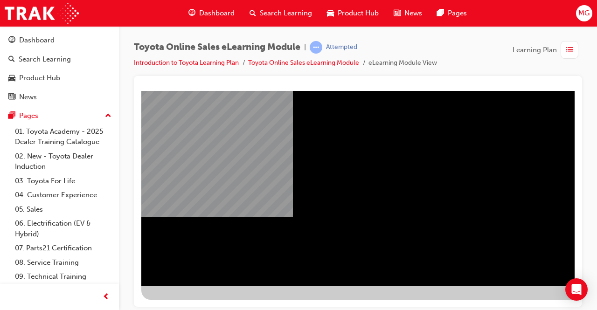
scroll to position [141, 208]
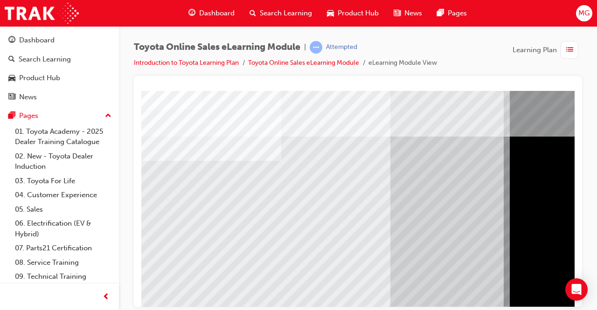
scroll to position [141, 0]
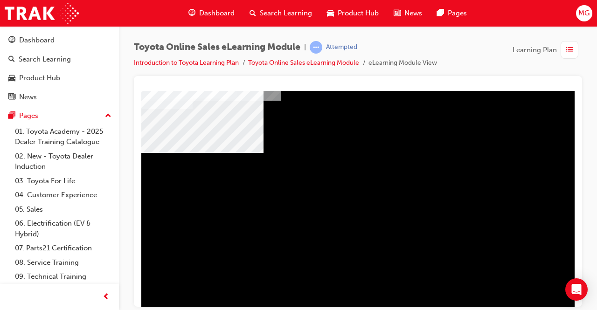
scroll to position [60, 0]
drag, startPoint x: 273, startPoint y: 221, endPoint x: 398, endPoint y: 202, distance: 126.4
click at [358, 206] on div "multistate" at bounding box center [458, 198] width 634 height 336
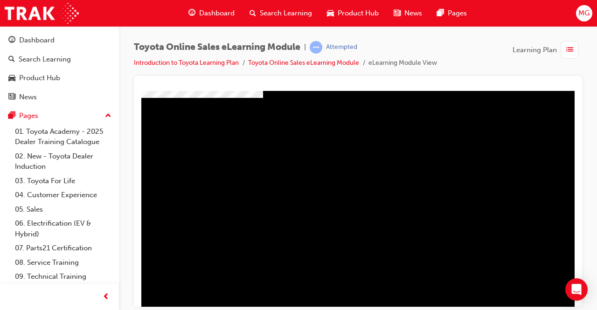
scroll to position [141, 0]
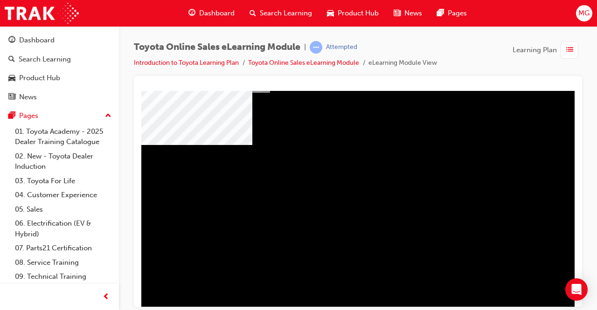
scroll to position [69, 11]
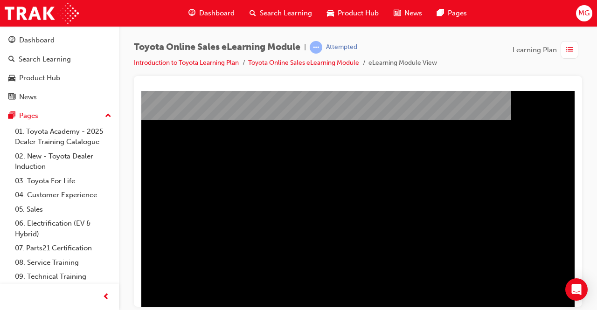
scroll to position [141, 208]
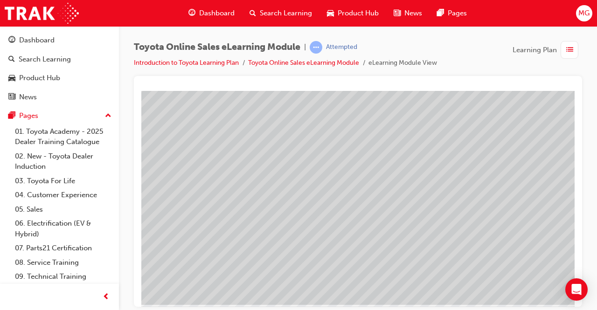
scroll to position [122, 0]
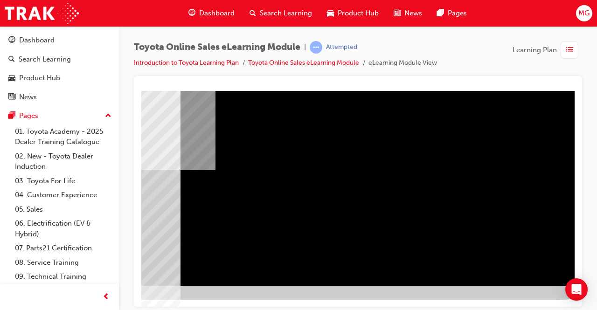
drag, startPoint x: 494, startPoint y: 265, endPoint x: 509, endPoint y: 265, distance: 14.9
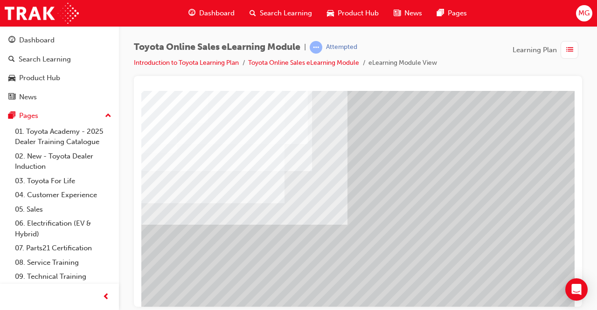
scroll to position [81, 74]
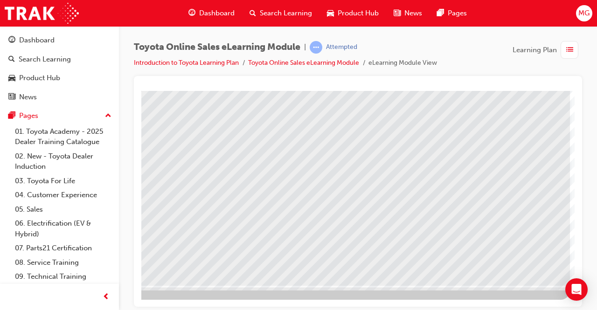
scroll to position [141, 0]
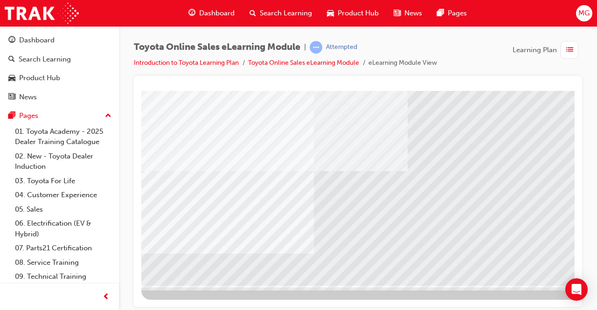
drag, startPoint x: 367, startPoint y: 175, endPoint x: 183, endPoint y: 91, distance: 201.9
click at [183, 91] on div "multistate" at bounding box center [458, 118] width 634 height 336
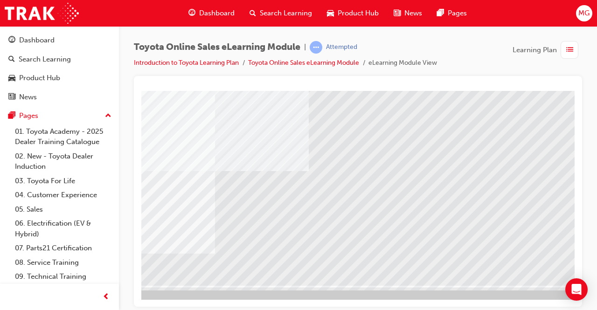
scroll to position [141, 208]
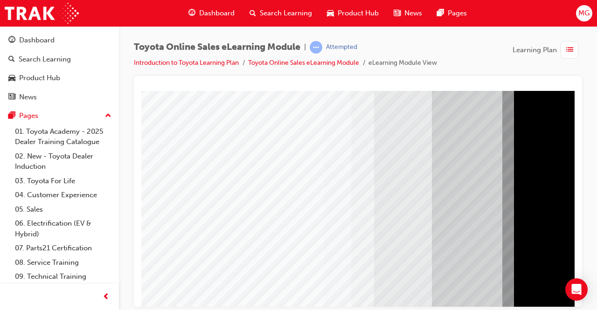
scroll to position [68, 0]
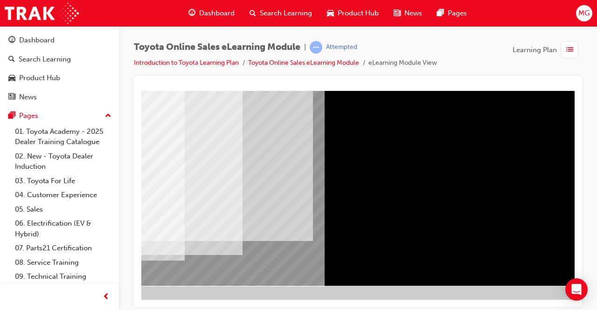
scroll to position [141, 190]
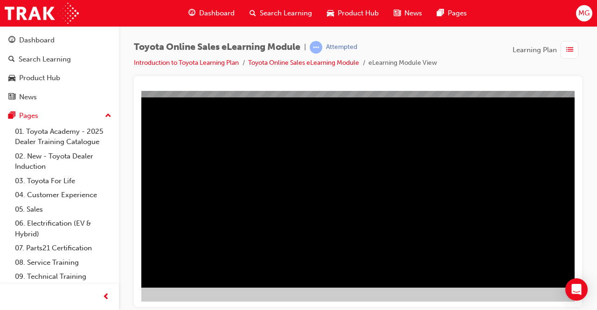
scroll to position [139, 208]
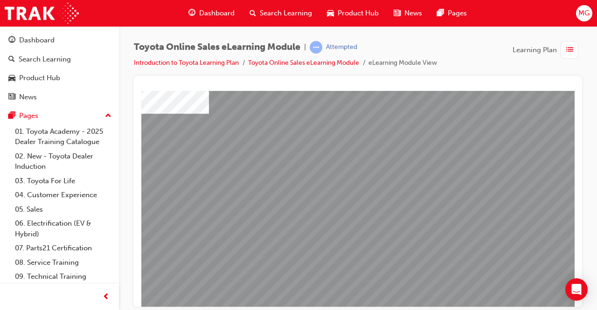
scroll to position [88, 1]
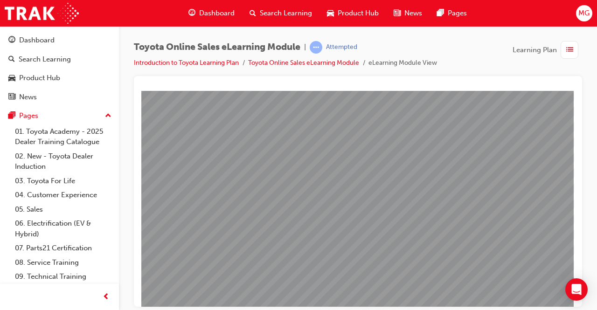
scroll to position [88, 208]
drag, startPoint x: 434, startPoint y: 237, endPoint x: 486, endPoint y: 236, distance: 51.8
click at [469, 237] on div "multistate" at bounding box center [256, 170] width 634 height 336
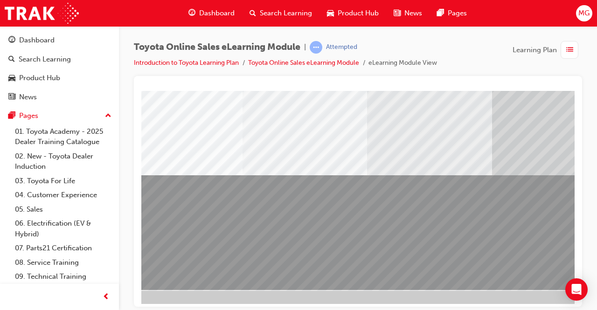
scroll to position [137, 25]
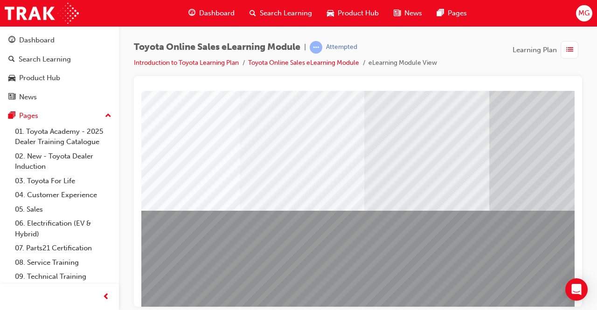
scroll to position [95, 30]
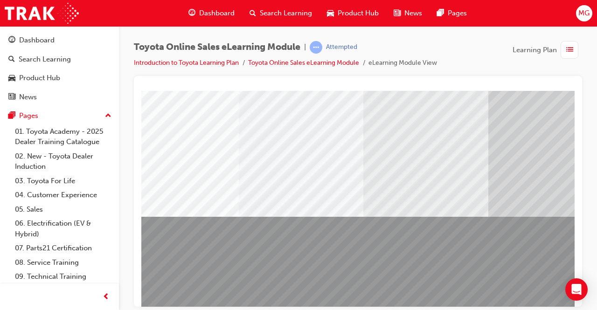
drag, startPoint x: 329, startPoint y: 215, endPoint x: 299, endPoint y: 283, distance: 74.2
click at [299, 283] on div at bounding box center [428, 163] width 634 height 336
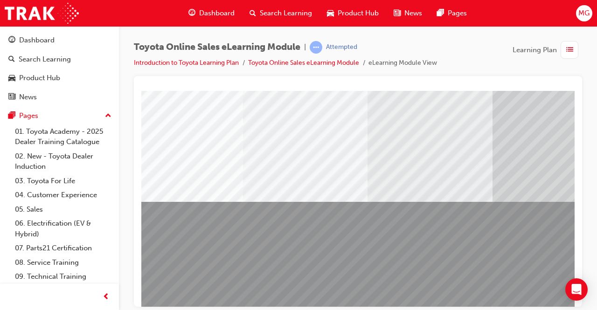
scroll to position [115, 0]
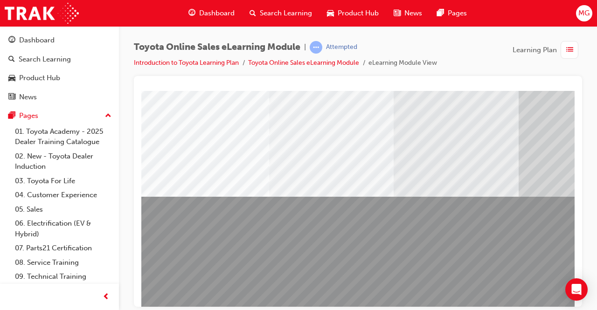
drag, startPoint x: 52, startPoint y: 117, endPoint x: 397, endPoint y: 85, distance: 346.6
click at [397, 85] on div at bounding box center [357, 86] width 433 height 7
drag, startPoint x: 492, startPoint y: 194, endPoint x: 359, endPoint y: 182, distance: 133.0
click at [359, 182] on div at bounding box center [458, 143] width 634 height 336
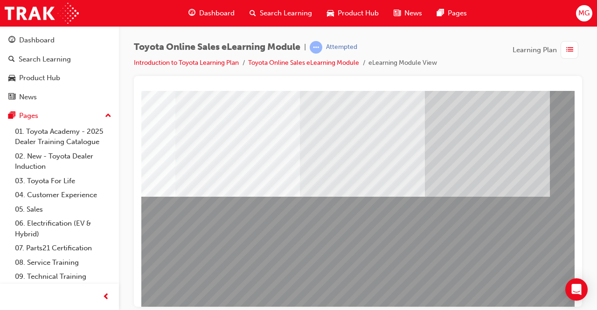
scroll to position [115, 95]
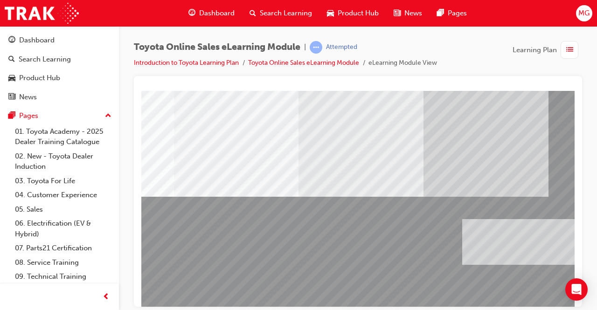
drag, startPoint x: 154, startPoint y: 116, endPoint x: 573, endPoint y: 246, distance: 438.6
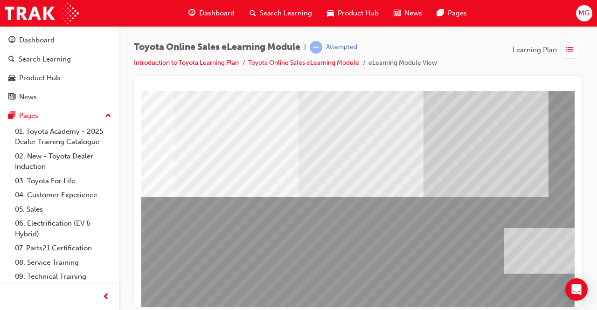
drag, startPoint x: 502, startPoint y: 251, endPoint x: 597, endPoint y: 245, distance: 94.9
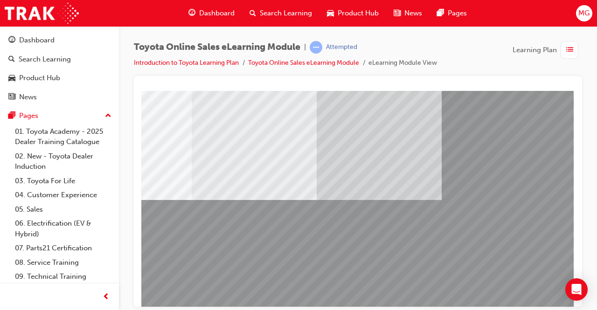
scroll to position [112, 208]
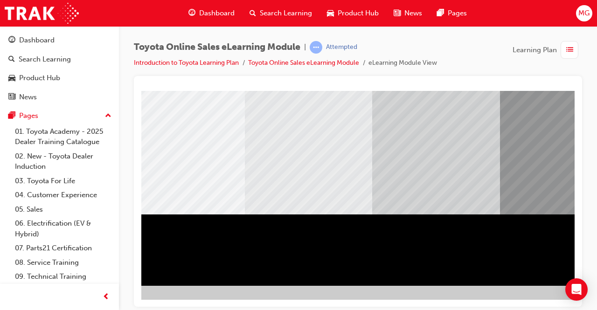
scroll to position [141, 208]
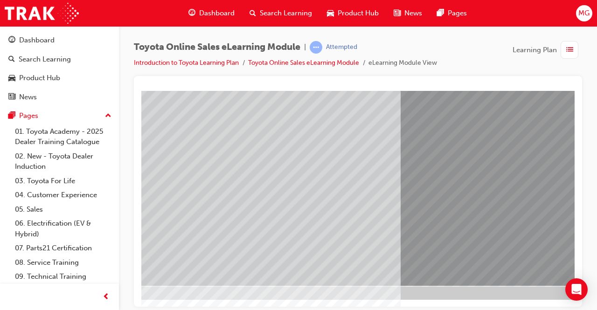
scroll to position [141, 0]
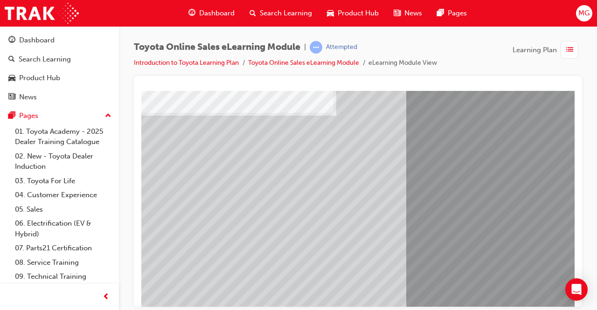
scroll to position [100, 2]
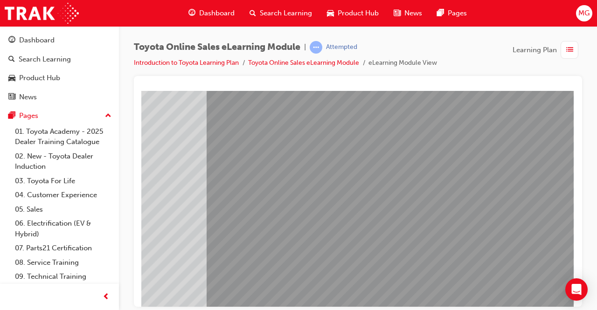
scroll to position [141, 208]
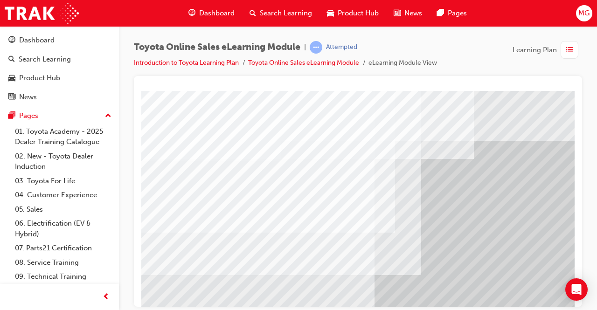
scroll to position [141, 0]
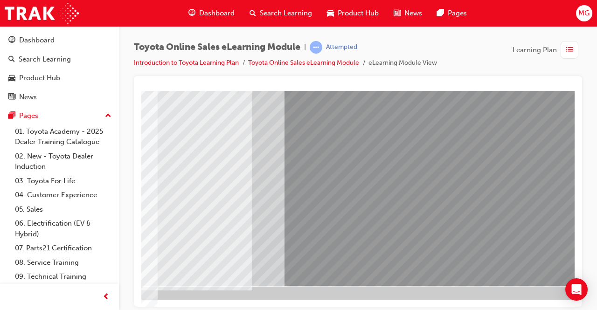
scroll to position [141, 208]
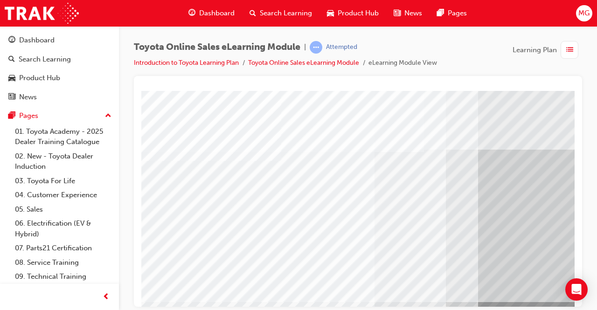
drag, startPoint x: 522, startPoint y: 259, endPoint x: 503, endPoint y: 201, distance: 61.2
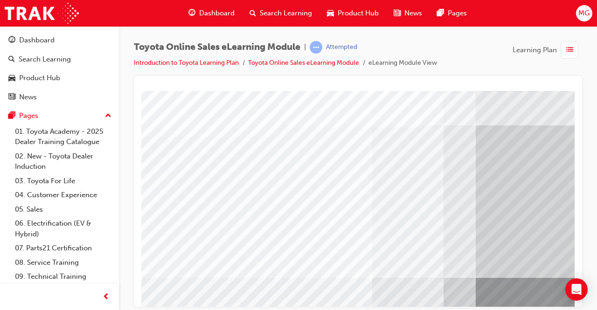
scroll to position [24, 30]
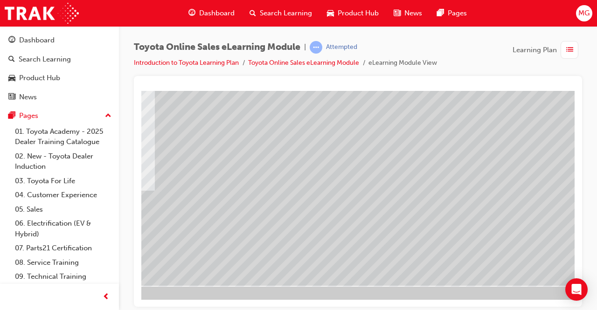
scroll to position [141, 208]
